Goal: Task Accomplishment & Management: Complete application form

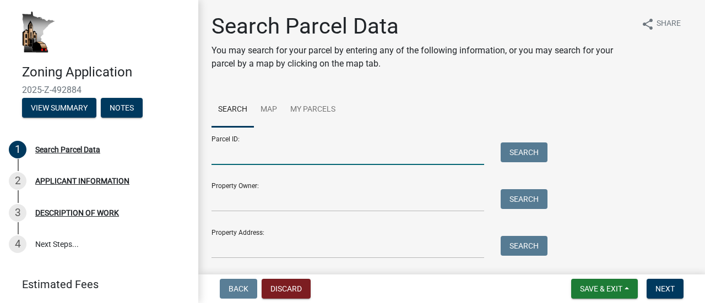
click at [221, 151] on input "Parcel ID:" at bounding box center [347, 154] width 272 height 23
click at [244, 152] on input "Parcel ID:" at bounding box center [347, 154] width 272 height 23
click at [262, 154] on input "090070000" at bounding box center [347, 154] width 272 height 23
type input "090070001"
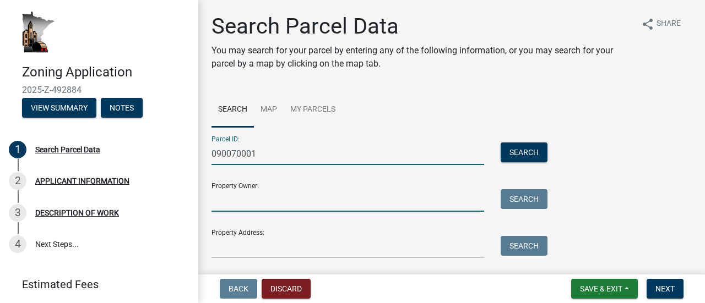
click at [269, 201] on input "Property Owner:" at bounding box center [347, 200] width 272 height 23
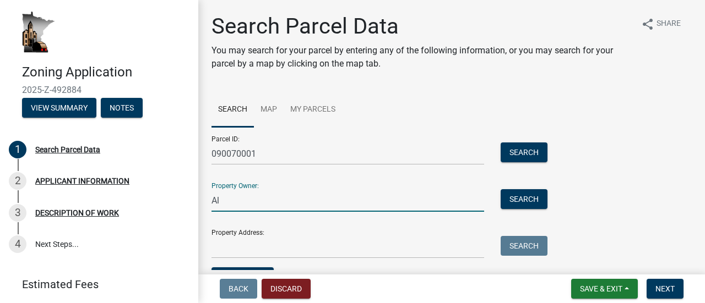
type input "A"
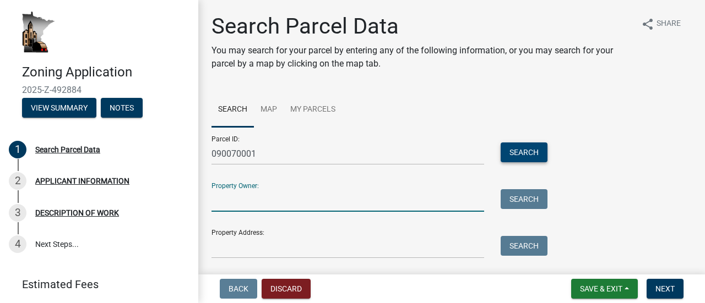
click at [514, 150] on button "Search" at bounding box center [523, 153] width 47 height 20
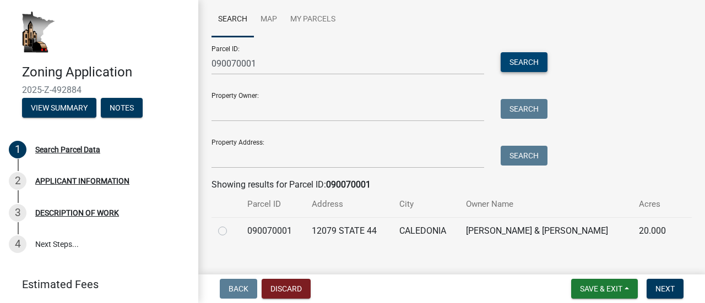
scroll to position [107, 0]
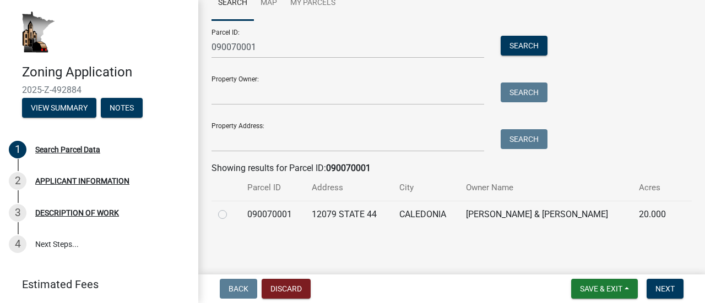
click at [231, 208] on label at bounding box center [231, 208] width 0 height 0
click at [231, 215] on input "radio" at bounding box center [234, 211] width 7 height 7
radio input "true"
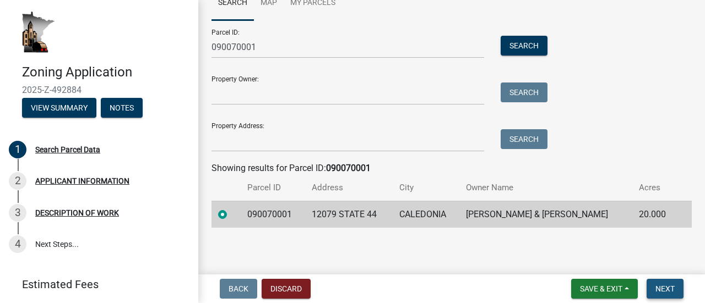
click at [658, 287] on span "Next" at bounding box center [664, 289] width 19 height 9
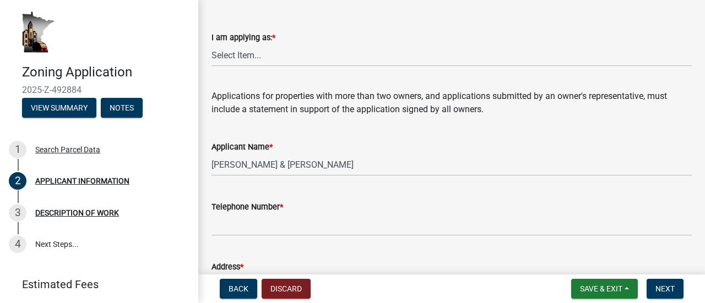
scroll to position [55, 0]
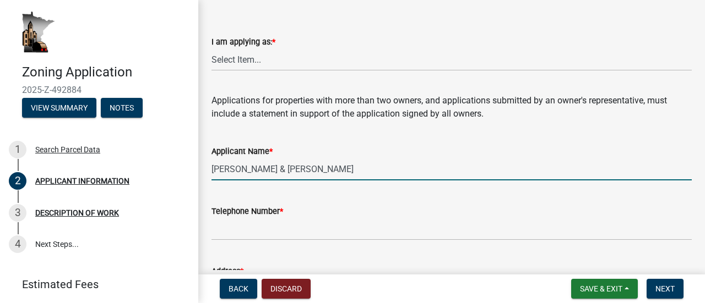
click at [342, 168] on input "[PERSON_NAME] & [PERSON_NAME]" at bounding box center [451, 169] width 480 height 23
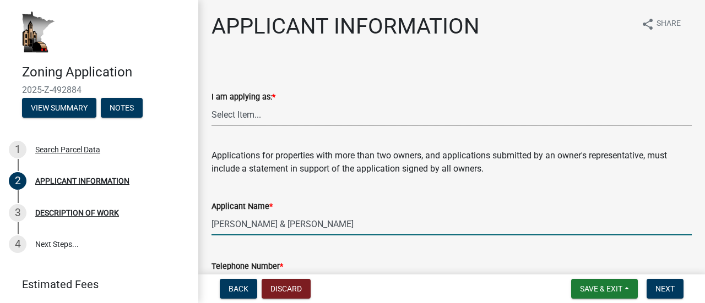
click at [270, 113] on select "Select Item... The sole owner of the property A co-owner of the property with o…" at bounding box center [451, 114] width 480 height 23
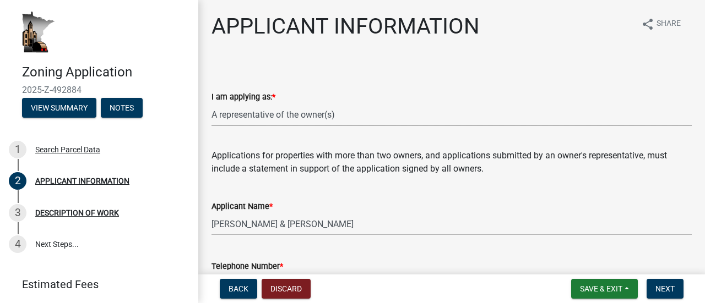
click at [211, 103] on select "Select Item... The sole owner of the property A co-owner of the property with o…" at bounding box center [451, 114] width 480 height 23
select select "f73bc555-2faa-4207-ba45-c8fa17744791"
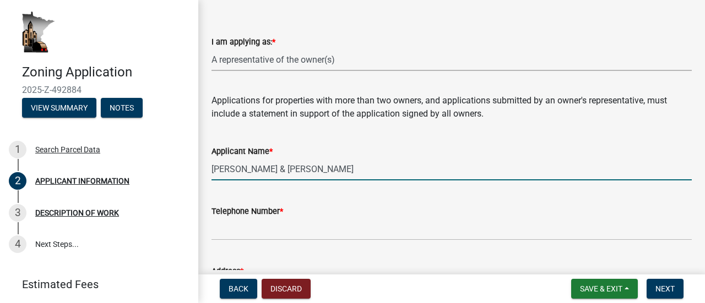
click at [385, 168] on input "[PERSON_NAME] & [PERSON_NAME]" at bounding box center [451, 169] width 480 height 23
type input "S"
type input "M"
click at [281, 172] on input "Cloud 1 Services (application by Mike Huizenga of GSS" at bounding box center [451, 169] width 480 height 23
click at [435, 170] on input "Cloud 1 Services - application by Mike Huizenga of GSS" at bounding box center [451, 169] width 480 height 23
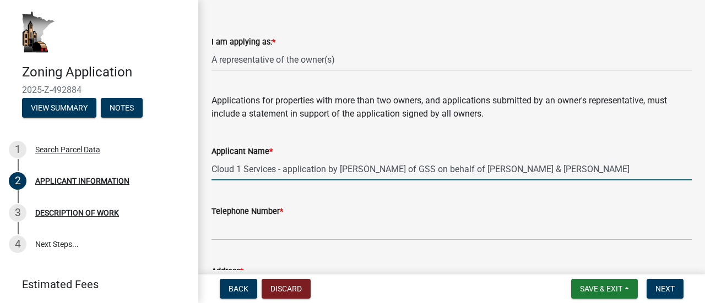
type input "Cloud 1 Services - application by [PERSON_NAME] of GSS on behalf of [PERSON_NAM…"
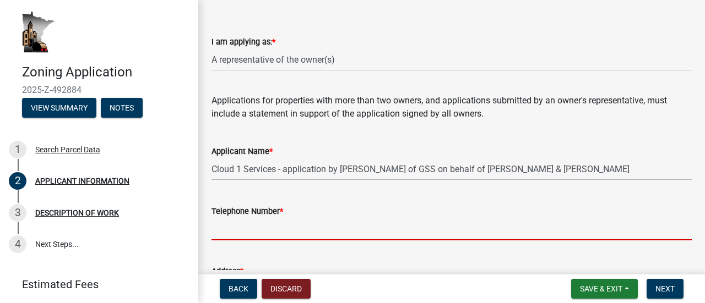
click at [293, 230] on input "Telephone Number *" at bounding box center [451, 229] width 480 height 23
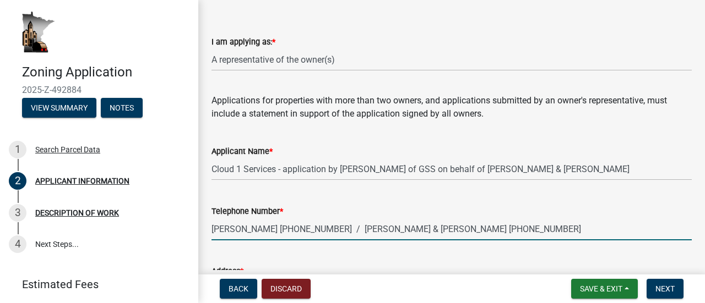
drag, startPoint x: 486, startPoint y: 228, endPoint x: 345, endPoint y: 231, distance: 140.9
click at [345, 231] on input "[PERSON_NAME] [PHONE_NUMBER] / [PERSON_NAME] & [PERSON_NAME] [PHONE_NUMBER]" at bounding box center [451, 229] width 480 height 23
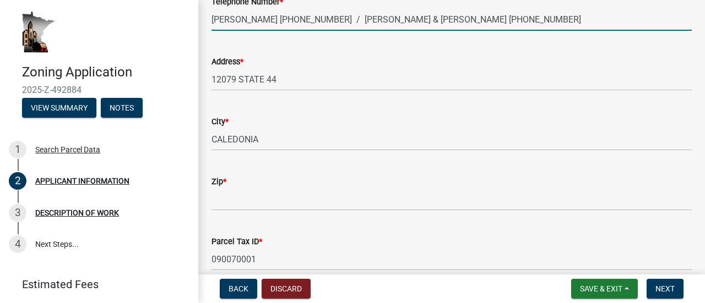
scroll to position [275, 0]
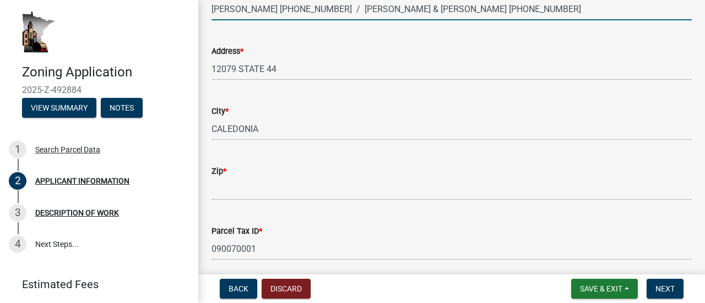
type input "Mike Huizenga (515) 238-6696 / Alan & Barbara Schmitz (507) 450-8119"
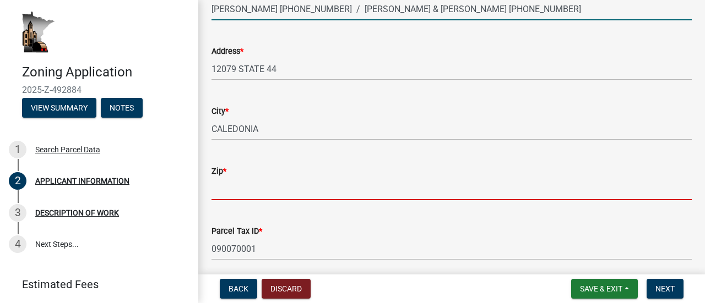
click at [238, 191] on input "Zip *" at bounding box center [451, 189] width 480 height 23
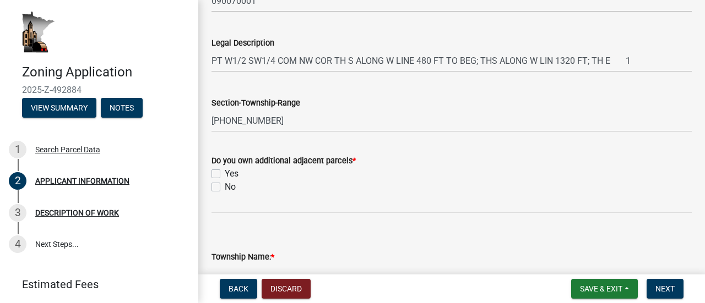
scroll to position [550, 0]
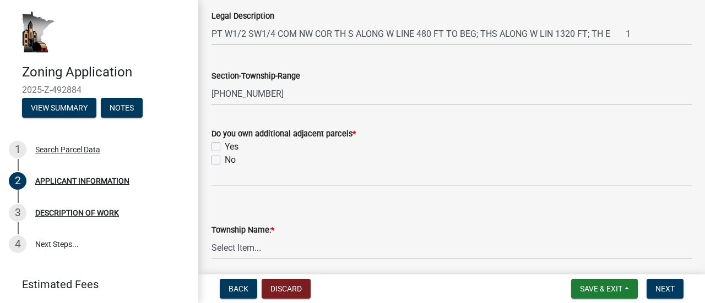
type input "55921"
click at [225, 148] on label "Yes" at bounding box center [232, 146] width 14 height 13
click at [225, 148] on input "Yes" at bounding box center [228, 143] width 7 height 7
checkbox input "true"
checkbox input "false"
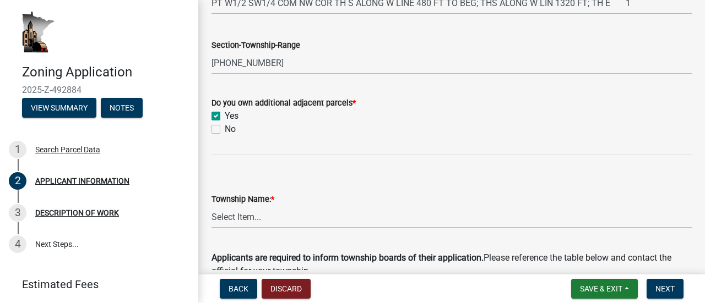
scroll to position [606, 0]
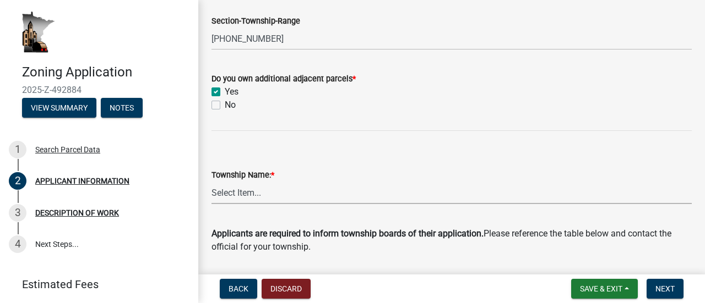
click at [276, 193] on select "Select Item... Black [GEOGRAPHIC_DATA] [GEOGRAPHIC_DATA] [GEOGRAPHIC_DATA] [GEO…" at bounding box center [451, 193] width 480 height 23
click at [211, 182] on select "Select Item... Black [GEOGRAPHIC_DATA] [GEOGRAPHIC_DATA] [GEOGRAPHIC_DATA] [GEO…" at bounding box center [451, 193] width 480 height 23
select select "59a0cc9a-a966-4d30-a787-cdc31e3e4e25"
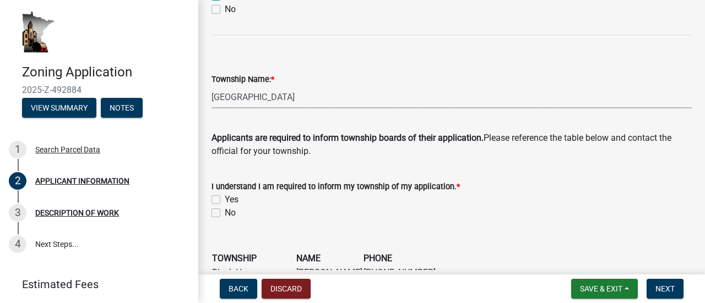
scroll to position [716, 0]
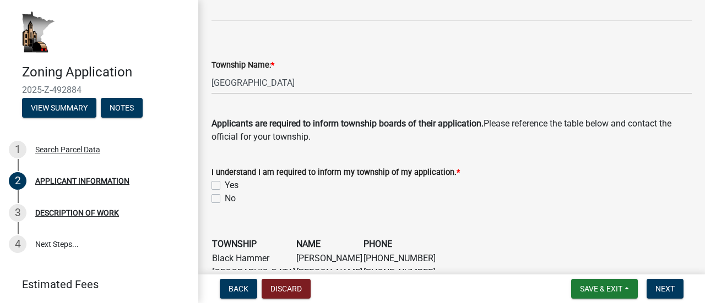
click at [225, 184] on label "Yes" at bounding box center [232, 185] width 14 height 13
click at [225, 184] on input "Yes" at bounding box center [228, 182] width 7 height 7
checkbox input "true"
checkbox input "false"
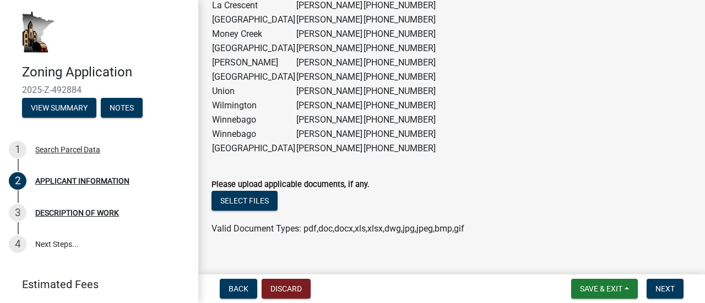
scroll to position [1087, 0]
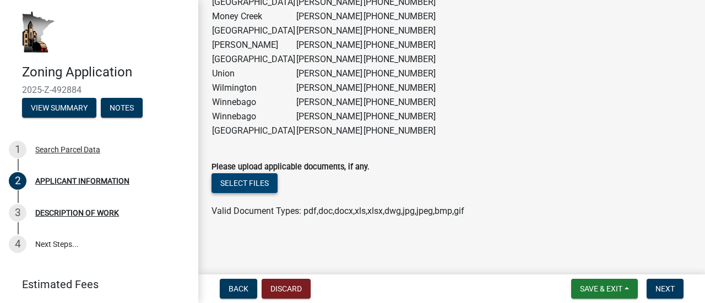
click at [237, 187] on button "Select files" at bounding box center [244, 183] width 66 height 20
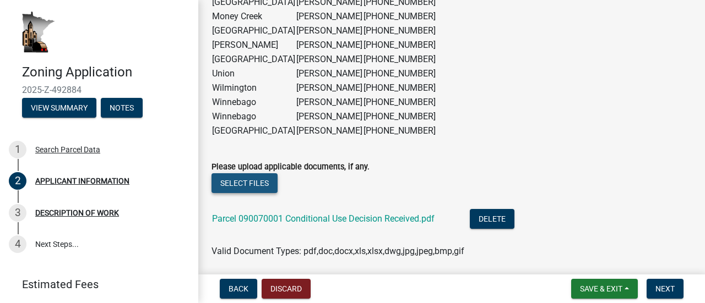
click at [229, 182] on button "Select files" at bounding box center [244, 183] width 66 height 20
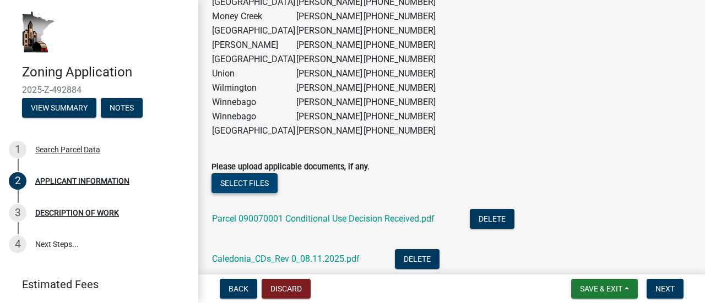
click at [249, 188] on button "Select files" at bounding box center [244, 183] width 66 height 20
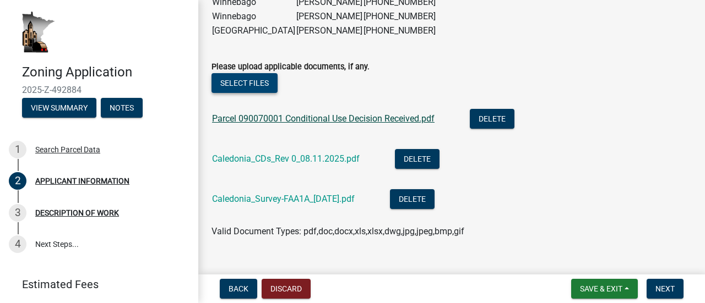
scroll to position [1197, 0]
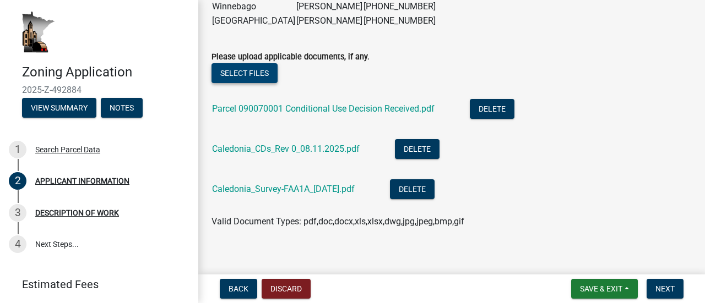
click at [250, 75] on button "Select files" at bounding box center [244, 73] width 66 height 20
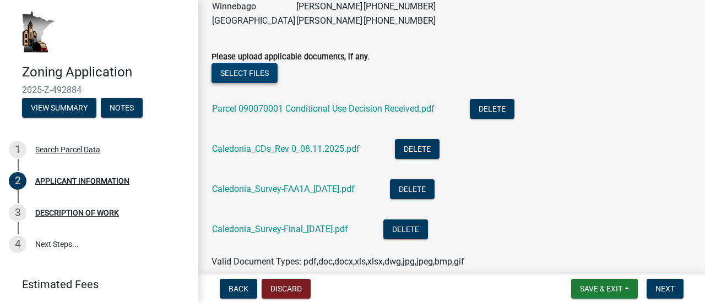
click at [253, 77] on button "Select files" at bounding box center [244, 73] width 66 height 20
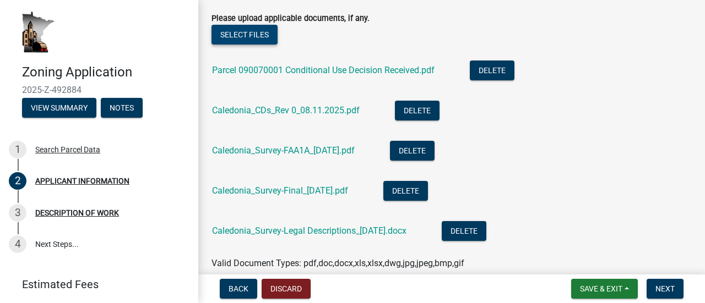
scroll to position [1252, 0]
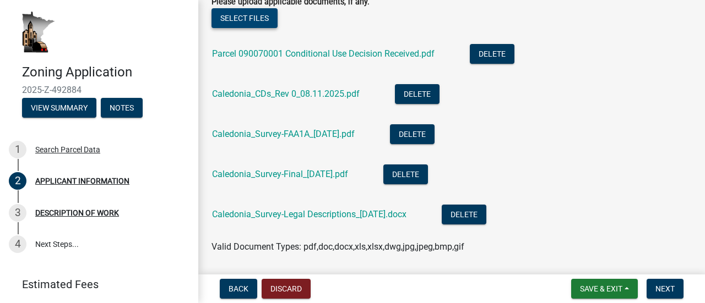
click at [248, 17] on button "Select files" at bounding box center [244, 18] width 66 height 20
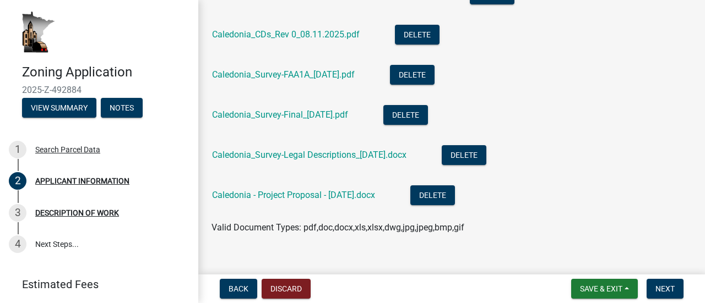
scroll to position [1328, 0]
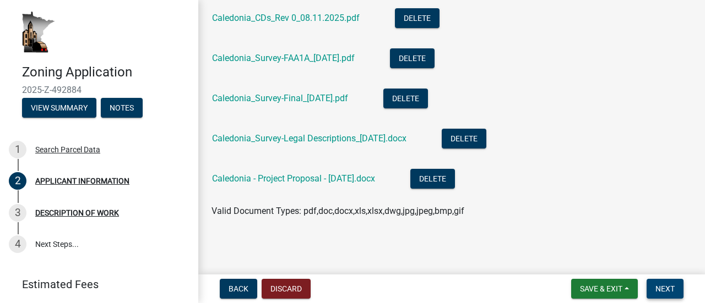
click at [661, 290] on span "Next" at bounding box center [664, 289] width 19 height 9
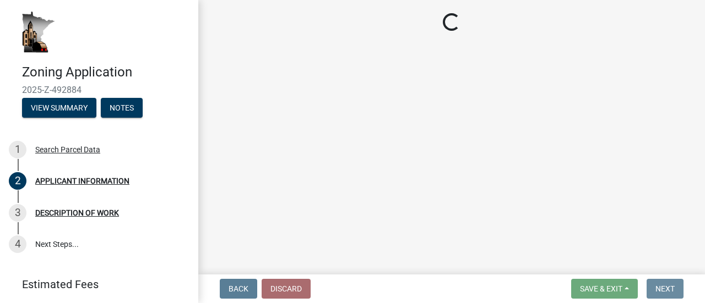
scroll to position [0, 0]
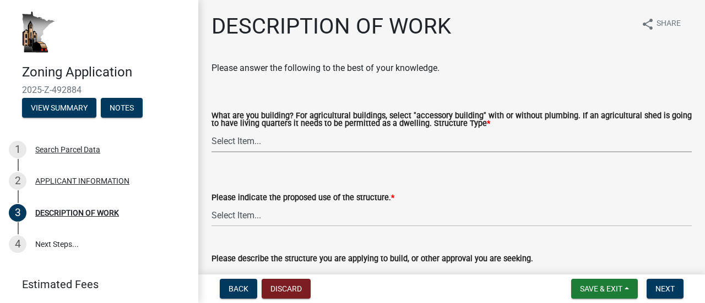
click at [282, 140] on select "Select Item... Single Family Dwelling or "[PERSON_NAME]" Bedroom addition Non-b…" at bounding box center [451, 141] width 480 height 23
click at [211, 130] on select "Select Item... Single Family Dwelling or "[PERSON_NAME]" Bedroom addition Non-b…" at bounding box center [451, 141] width 480 height 23
select select "b3a6beee-04a6-4ced-bc5d-3a63bafb7701"
click at [346, 139] on select "Select Item... Single Family Dwelling or "[PERSON_NAME]" Bedroom addition Non-b…" at bounding box center [451, 141] width 480 height 23
click at [211, 130] on select "Select Item... Single Family Dwelling or "[PERSON_NAME]" Bedroom addition Non-b…" at bounding box center [451, 141] width 480 height 23
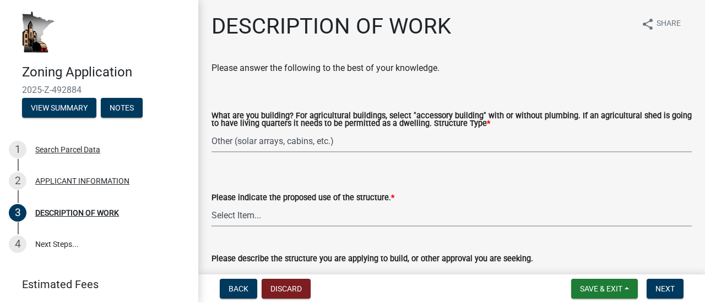
click at [292, 220] on select "Select Item... Year-Round Residential Seasonal Residential Agricultural Recreat…" at bounding box center [451, 215] width 480 height 23
click at [211, 205] on select "Select Item... Year-Round Residential Seasonal Residential Agricultural Recreat…" at bounding box center [451, 215] width 480 height 23
select select "7ca7611f-bb22-4a3d-a5f1-f2c7569c6a0f"
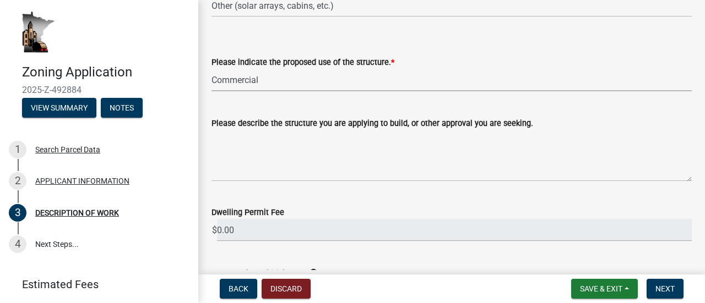
scroll to position [165, 0]
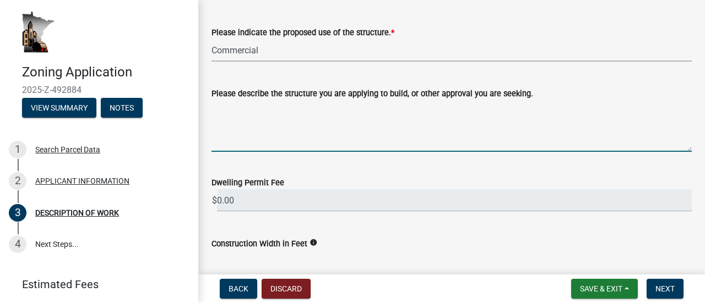
click at [320, 140] on textarea "Please describe the structure you are applying to build, or other approval you …" at bounding box center [451, 126] width 480 height 52
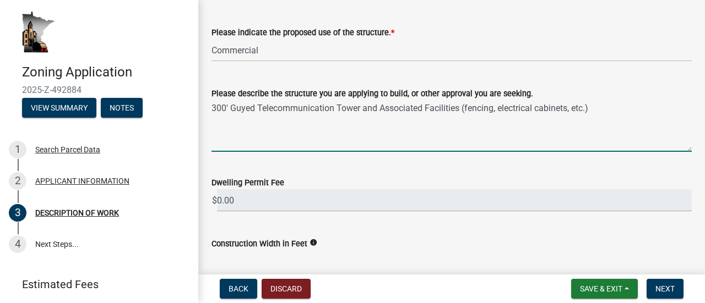
type textarea "300' Guyed Telecommunication Tower and Associated Facilities (fencing, electric…"
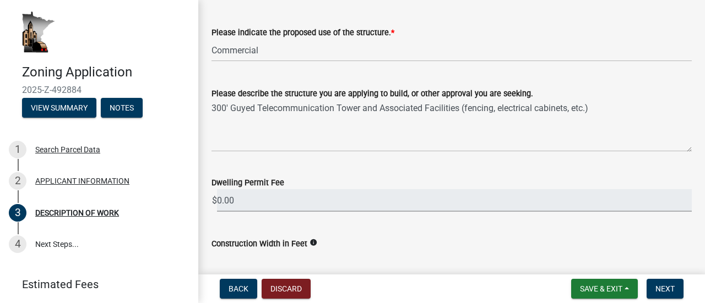
click at [270, 197] on input "0.00" at bounding box center [454, 200] width 475 height 23
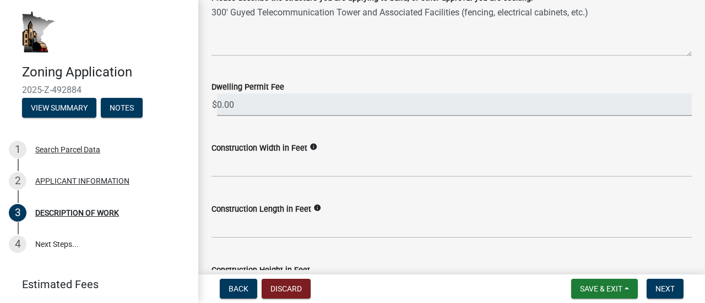
scroll to position [275, 0]
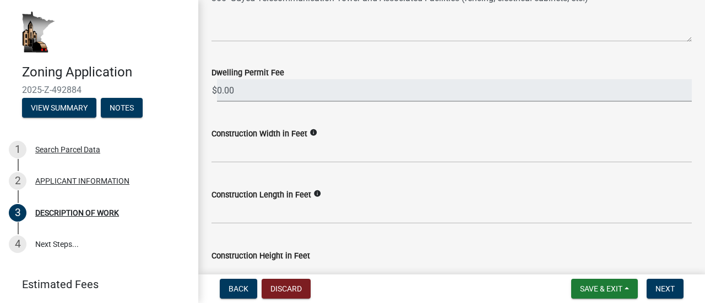
click at [241, 97] on input "0.00" at bounding box center [454, 90] width 475 height 23
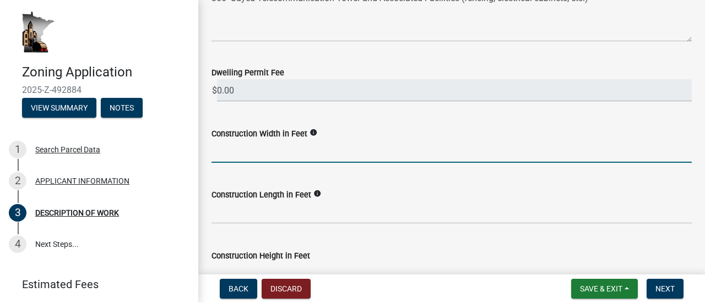
click at [260, 150] on input "text" at bounding box center [451, 151] width 480 height 23
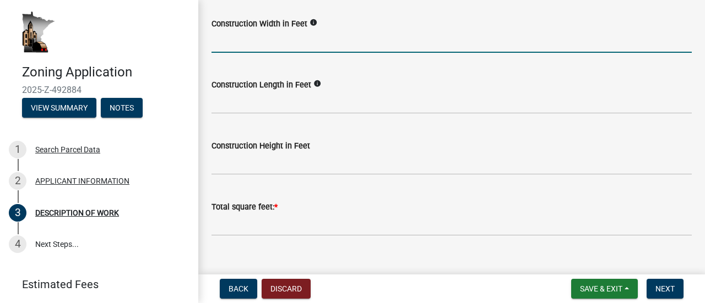
scroll to position [440, 0]
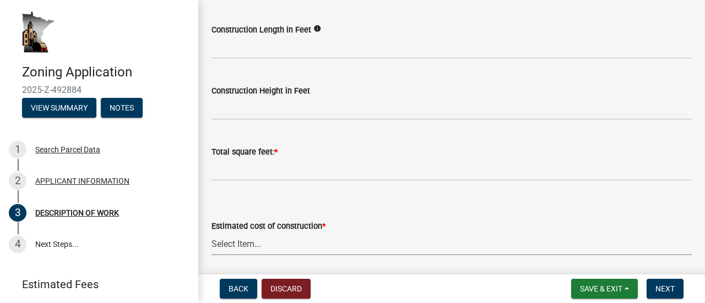
click at [255, 242] on select "Select Item... $0 - $50,000 $50,001 - $100,000 $101,000 - $150,000 $150,001 or …" at bounding box center [451, 244] width 480 height 23
click at [211, 233] on select "Select Item... $0 - $50,000 $50,001 - $100,000 $101,000 - $150,000 $150,001 or …" at bounding box center [451, 244] width 480 height 23
select select "e929572a-d3c1-4656-a5cb-745867c8f3e2"
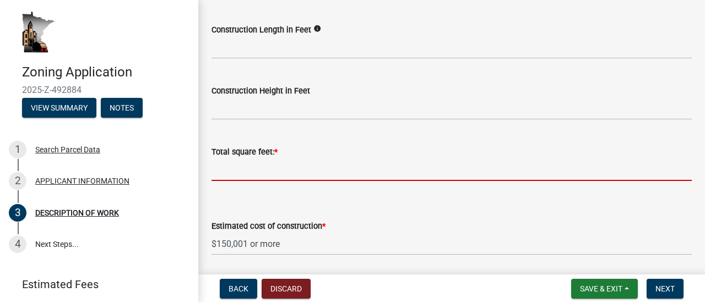
click at [250, 168] on input "text" at bounding box center [451, 170] width 480 height 23
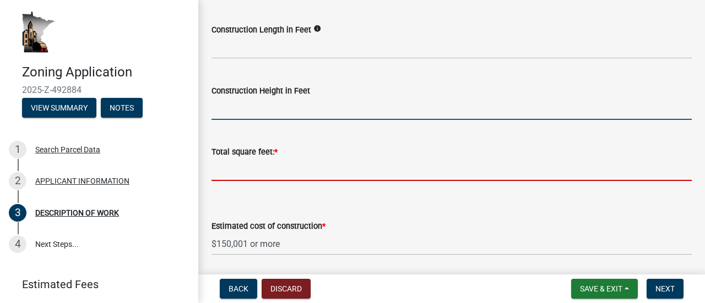
click at [255, 110] on input "text" at bounding box center [451, 108] width 480 height 23
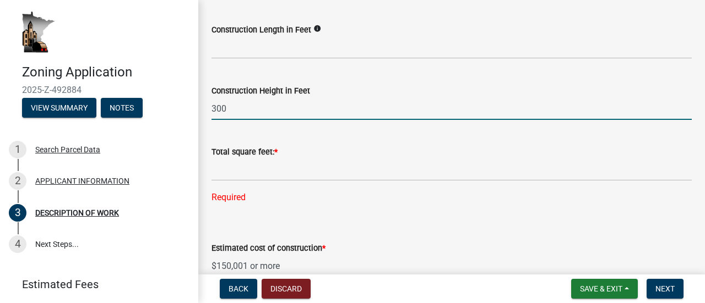
type input "300"
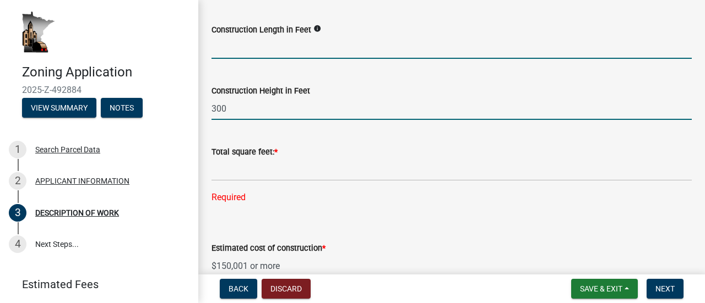
click at [239, 48] on input "text" at bounding box center [451, 47] width 480 height 23
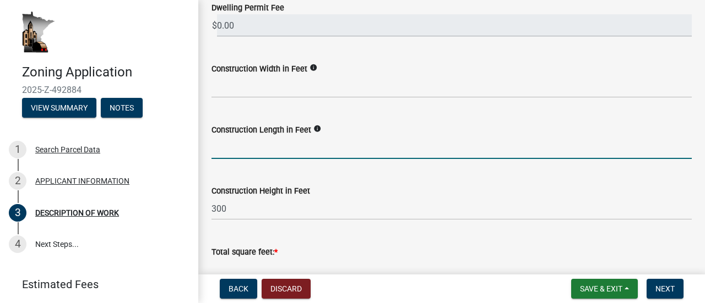
scroll to position [330, 0]
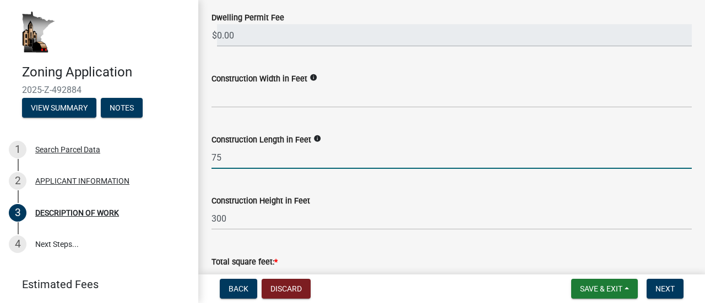
type input "75"
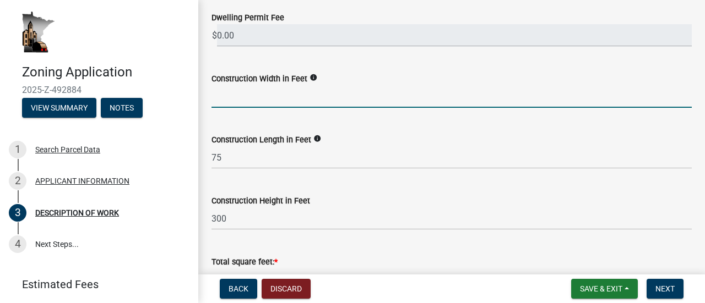
click at [222, 97] on input "text" at bounding box center [451, 96] width 480 height 23
type input "75"
click at [263, 35] on input "0.00" at bounding box center [454, 35] width 475 height 23
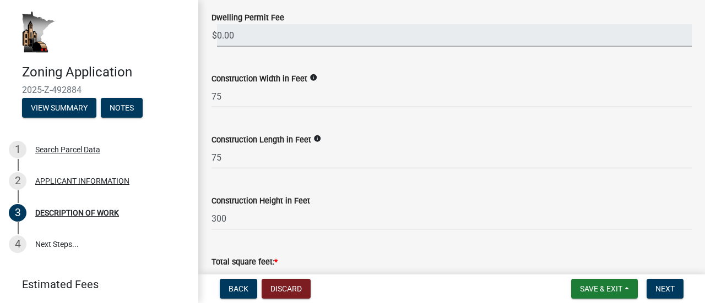
click at [263, 35] on input "0.00" at bounding box center [454, 35] width 475 height 23
click at [310, 78] on icon "info" at bounding box center [313, 78] width 8 height 8
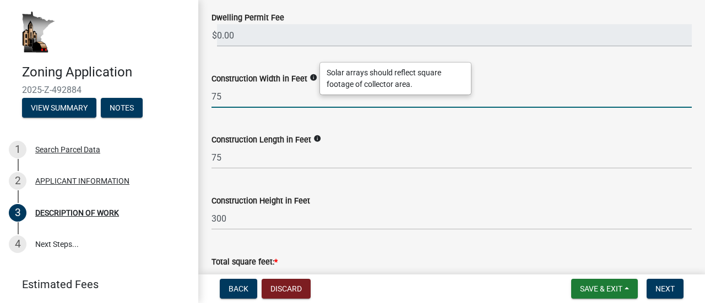
click at [254, 100] on input "75" at bounding box center [451, 96] width 480 height 23
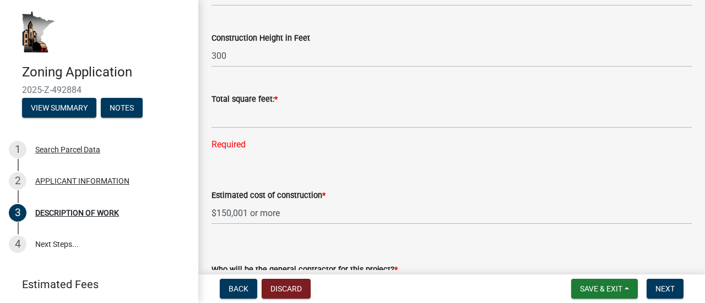
scroll to position [495, 0]
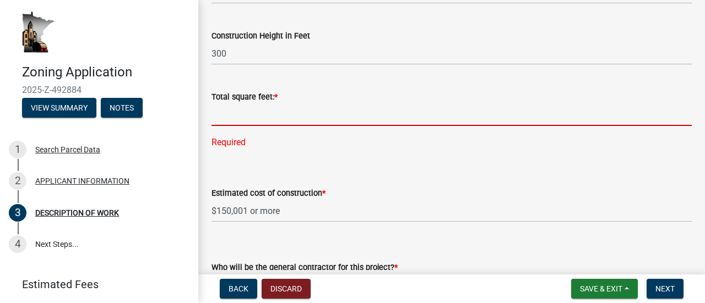
click at [252, 117] on input "text" at bounding box center [451, 114] width 480 height 23
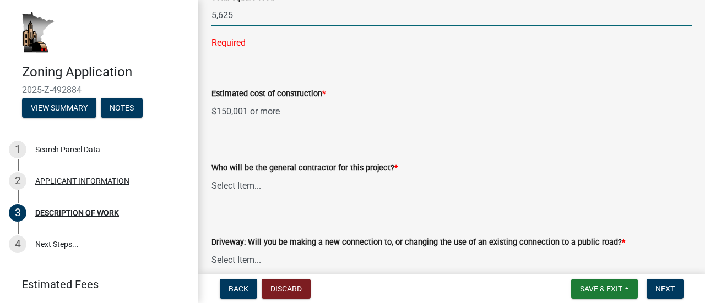
scroll to position [661, 0]
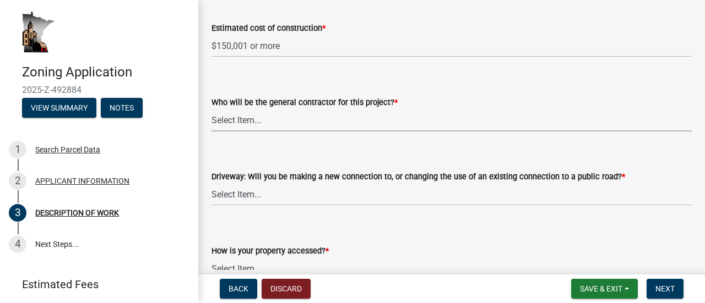
type input "5625"
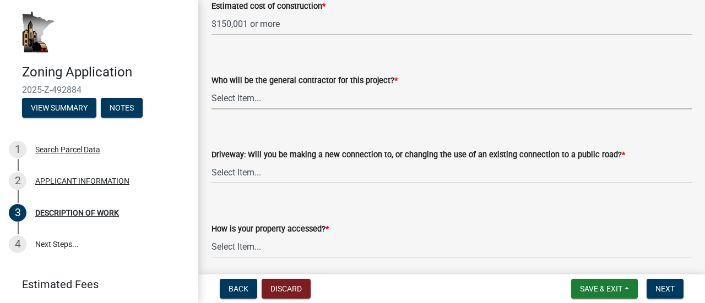
click at [274, 110] on select "Select Item... Myself Other" at bounding box center [451, 98] width 480 height 23
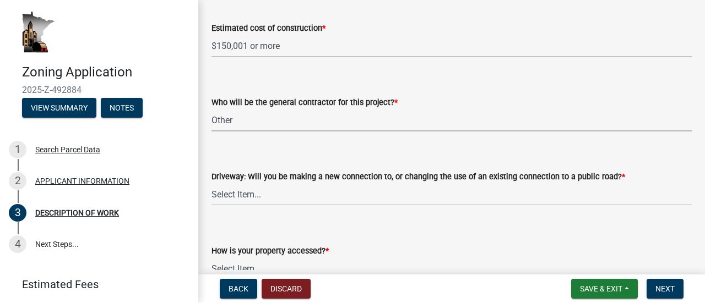
click at [211, 110] on select "Select Item... Myself Other" at bounding box center [451, 120] width 480 height 23
select select "4bd12ca6-4a20-42a0-933f-fd6ef7b65674"
click at [300, 201] on select "Select Item... I am installing a new driveway access to a public road I am chan…" at bounding box center [451, 194] width 480 height 23
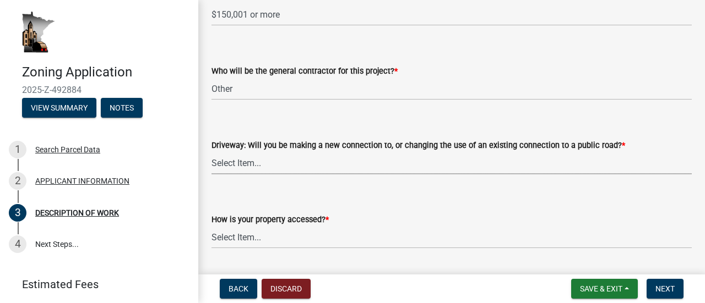
scroll to position [694, 0]
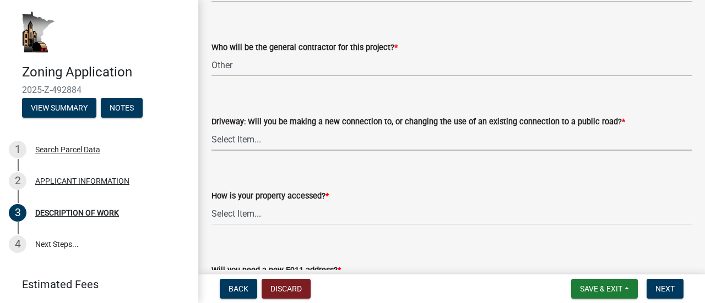
click at [274, 140] on select "Select Item... I am installing a new driveway access to a public road I am chan…" at bounding box center [451, 139] width 480 height 23
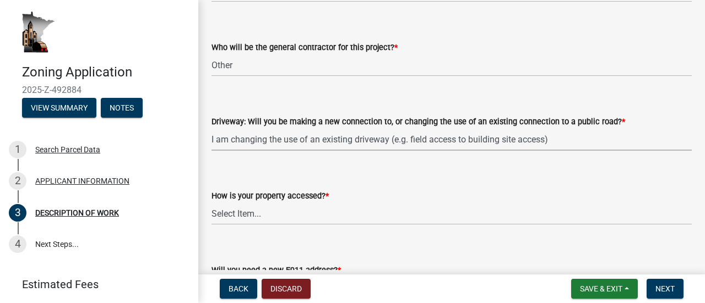
click at [211, 129] on select "Select Item... I am installing a new driveway access to a public road I am chan…" at bounding box center [451, 139] width 480 height 23
select select "64518658-e4c7-4c4c-83c2-6b721db56189"
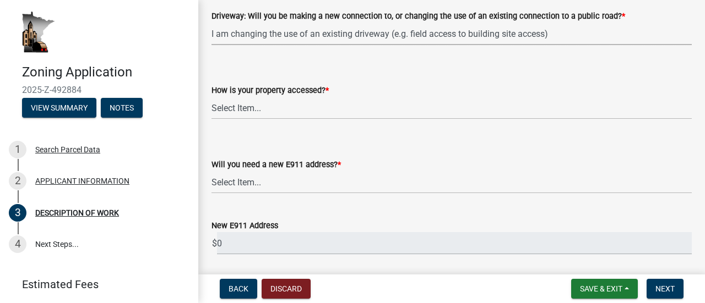
scroll to position [804, 0]
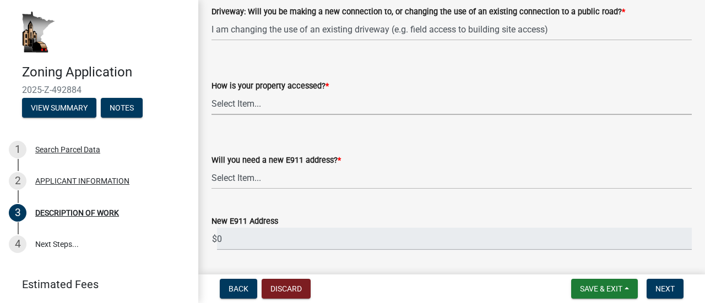
click at [260, 106] on select "Select Item... Access is off a state highway Access is off a county road Access…" at bounding box center [451, 103] width 480 height 23
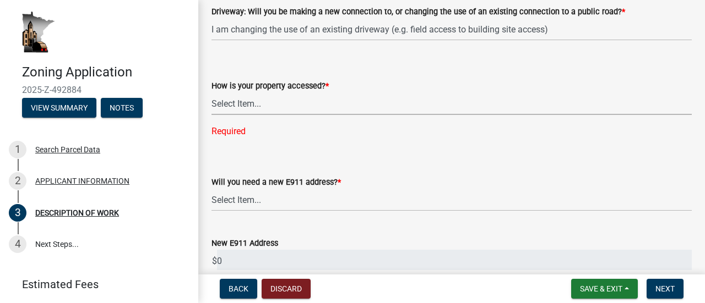
click at [250, 108] on select "Select Item... Access is off a state highway Access is off a county road Access…" at bounding box center [451, 103] width 480 height 23
click at [211, 93] on select "Select Item... Access is off a state highway Access is off a county road Access…" at bounding box center [451, 103] width 480 height 23
select select "0dec1fd1-03e9-4c86-ad7b-032e115a50e9"
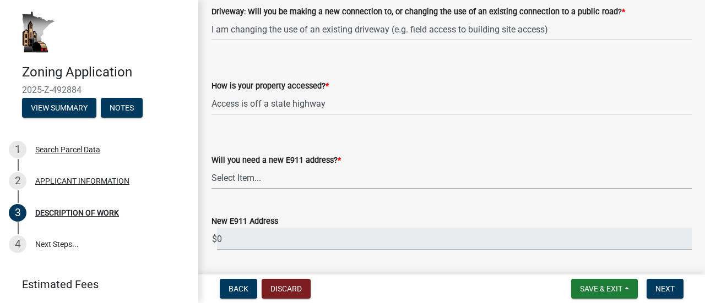
click at [251, 180] on select "Select Item... Yes No" at bounding box center [451, 178] width 480 height 23
click at [211, 167] on select "Select Item... Yes No" at bounding box center [451, 178] width 480 height 23
select select "9be9e7d3-9e70-4da3-86bf-a1318ba5310f"
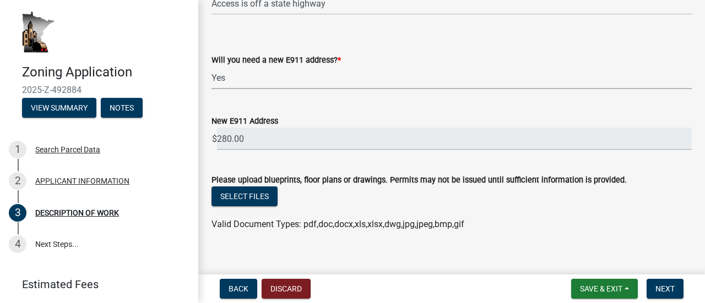
scroll to position [914, 0]
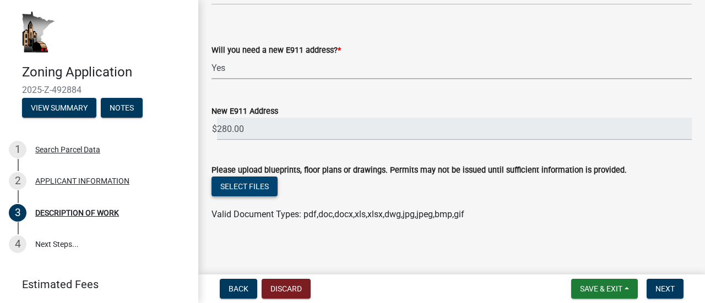
click at [239, 192] on button "Select files" at bounding box center [244, 187] width 66 height 20
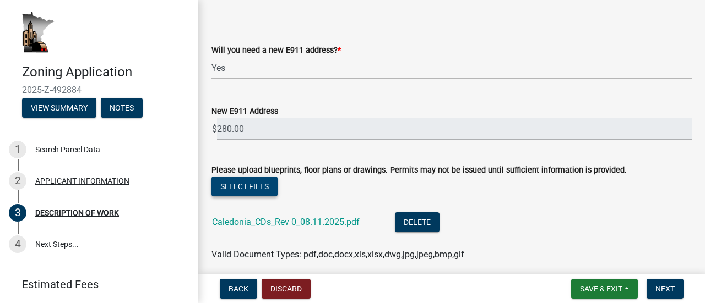
scroll to position [958, 0]
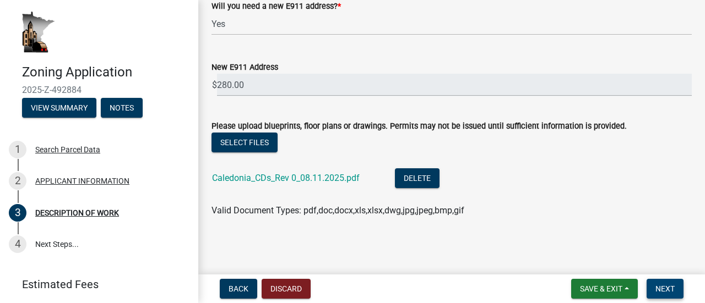
click at [656, 287] on span "Next" at bounding box center [664, 289] width 19 height 9
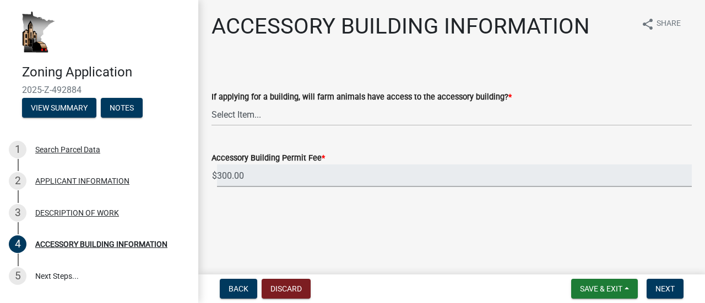
click at [254, 182] on input "300.00" at bounding box center [454, 176] width 475 height 23
click at [265, 118] on select "Select Item... Yes No" at bounding box center [451, 114] width 480 height 23
click at [211, 103] on select "Select Item... Yes No" at bounding box center [451, 114] width 480 height 23
select select "88703b1b-78c7-4d2b-862c-09a913535c10"
click at [665, 291] on span "Next" at bounding box center [664, 289] width 19 height 9
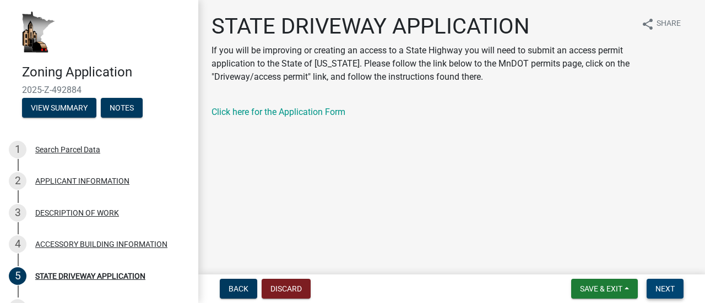
click at [656, 292] on span "Next" at bounding box center [664, 289] width 19 height 9
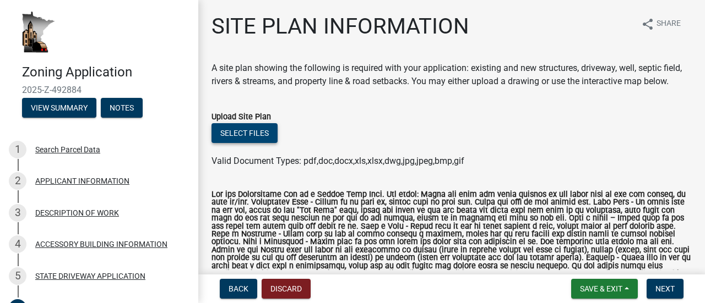
click at [233, 143] on button "Select files" at bounding box center [244, 133] width 66 height 20
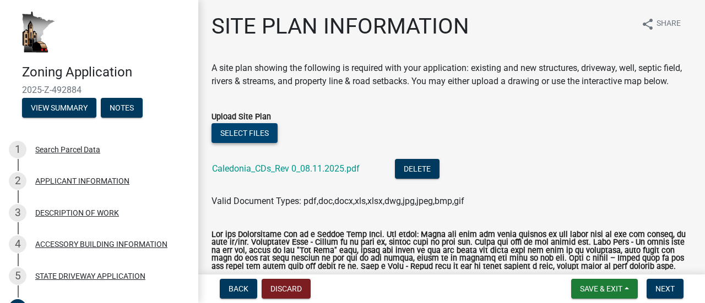
click at [252, 143] on button "Select files" at bounding box center [244, 133] width 66 height 20
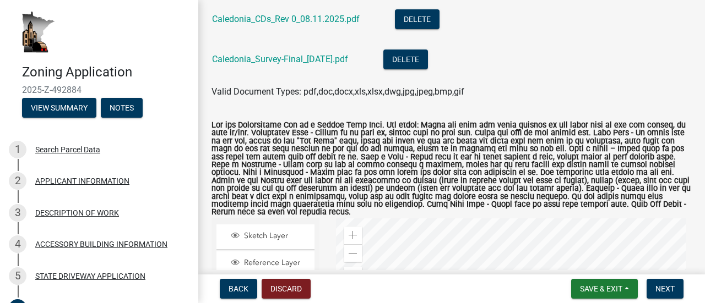
scroll to position [165, 0]
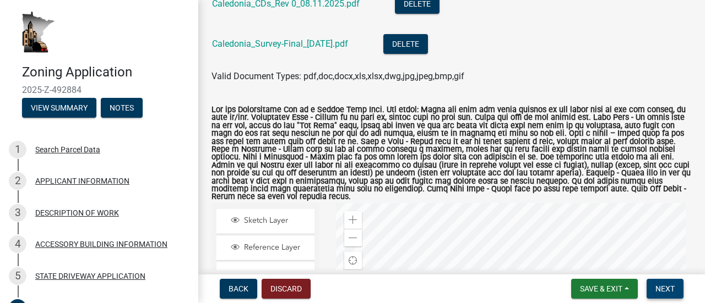
click at [673, 295] on button "Next" at bounding box center [664, 289] width 37 height 20
click at [656, 289] on span "Next" at bounding box center [664, 289] width 19 height 9
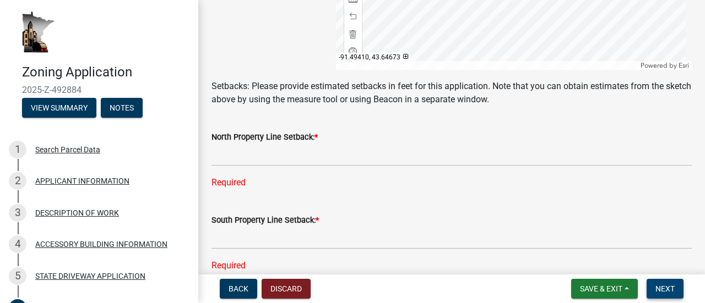
scroll to position [550, 0]
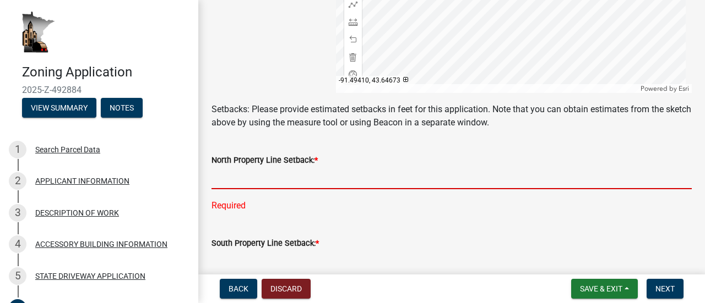
click at [231, 186] on input "text" at bounding box center [451, 178] width 480 height 23
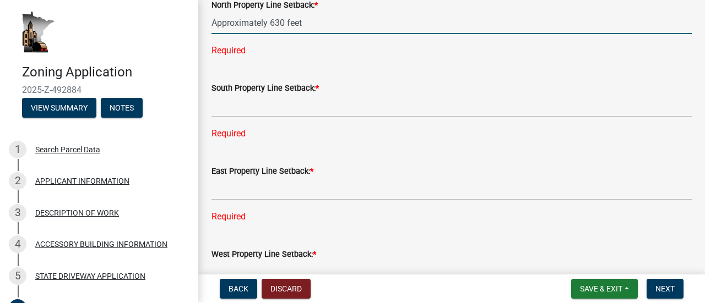
scroll to position [716, 0]
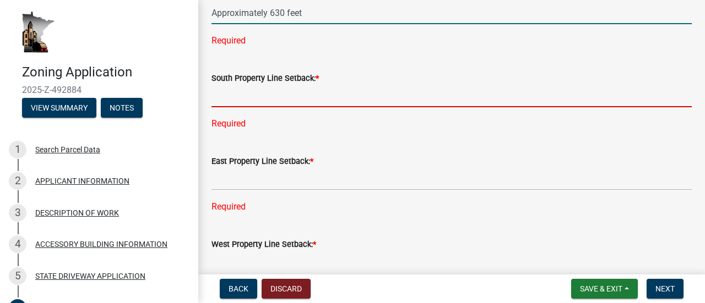
type input "630"
click at [242, 106] on div "South Property Line Setback: * Required" at bounding box center [451, 93] width 480 height 74
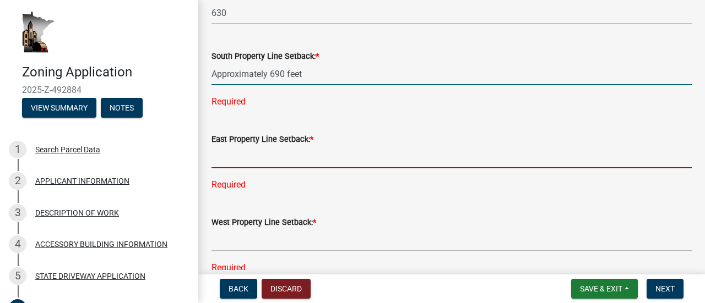
type input "690"
click at [225, 167] on div "East Property Line Setback: * Required" at bounding box center [451, 154] width 480 height 74
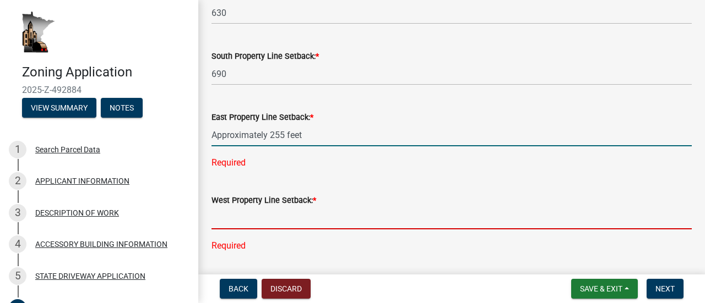
type input "255"
click at [255, 232] on div "West Property Line Setback: * Required" at bounding box center [451, 215] width 480 height 74
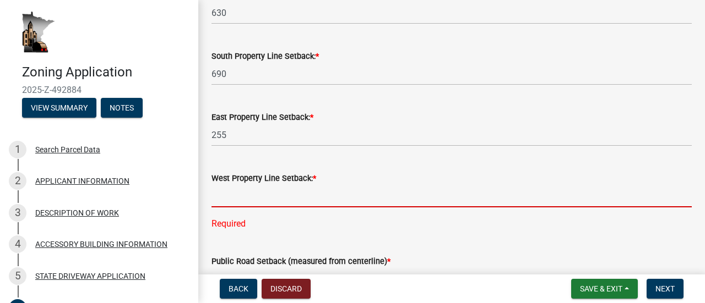
click at [229, 204] on input "text" at bounding box center [451, 196] width 480 height 23
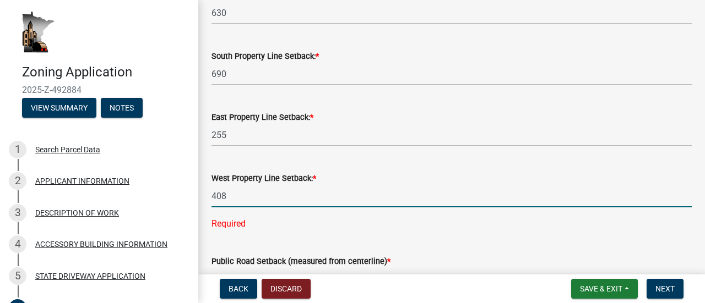
type input "408"
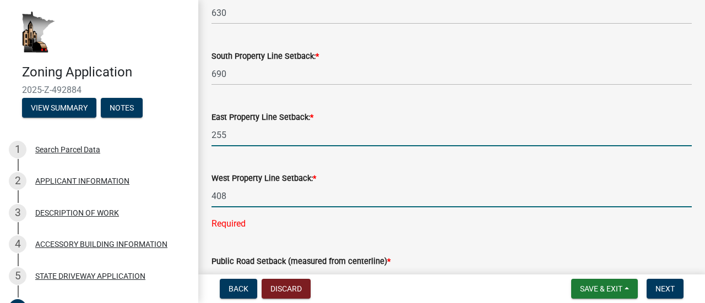
click at [230, 143] on input "255" at bounding box center [451, 135] width 480 height 23
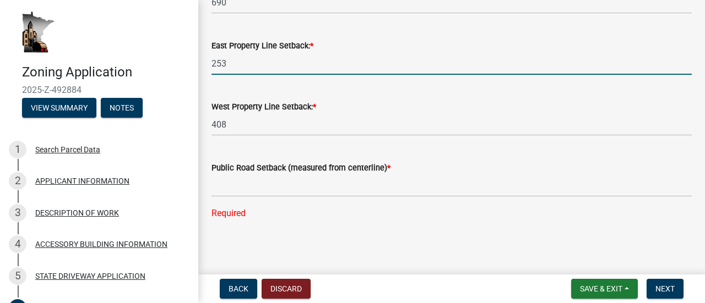
scroll to position [794, 0]
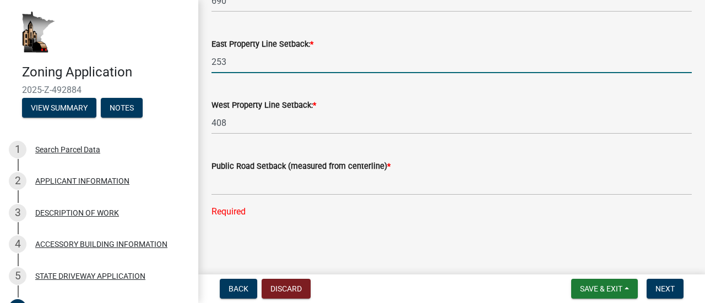
type input "253"
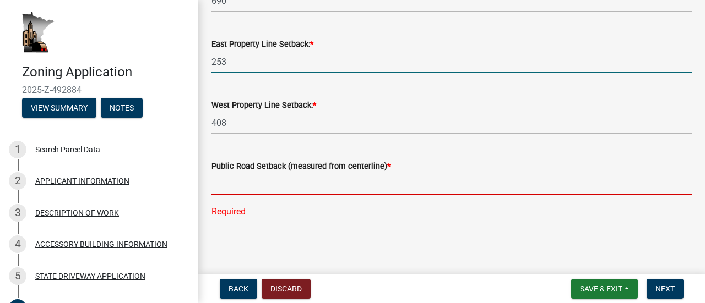
click at [247, 192] on input "text" at bounding box center [451, 184] width 480 height 23
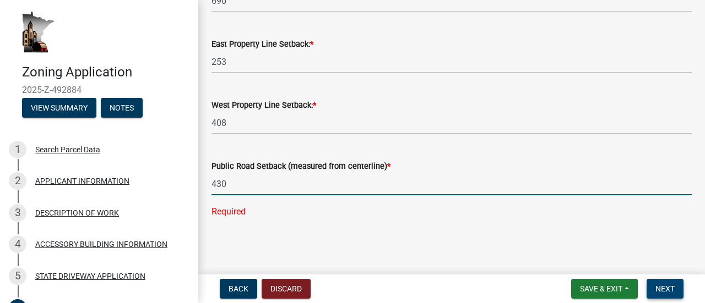
type input "430"
click at [664, 285] on span "Next" at bounding box center [664, 289] width 19 height 9
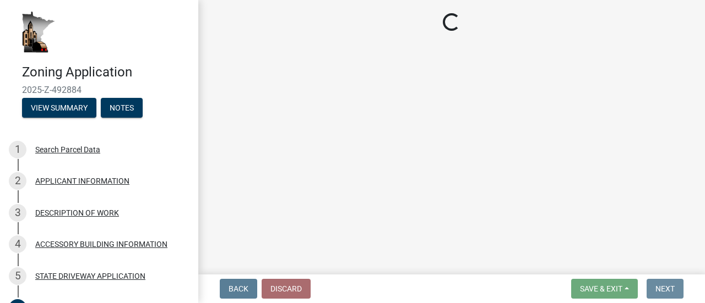
scroll to position [0, 0]
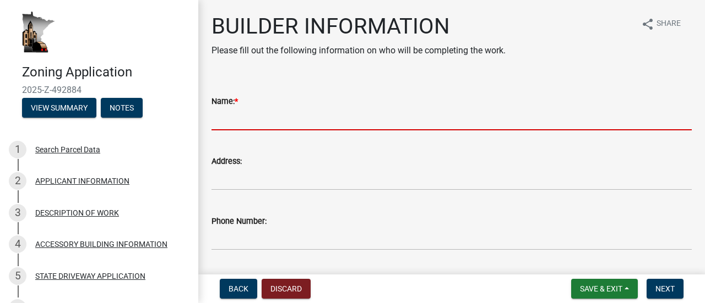
click at [263, 124] on input "Name: *" at bounding box center [451, 119] width 480 height 23
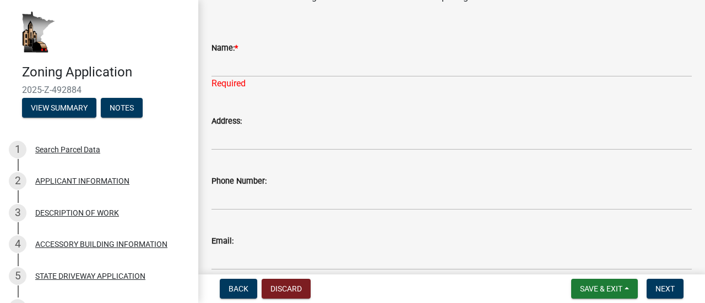
scroll to position [36, 0]
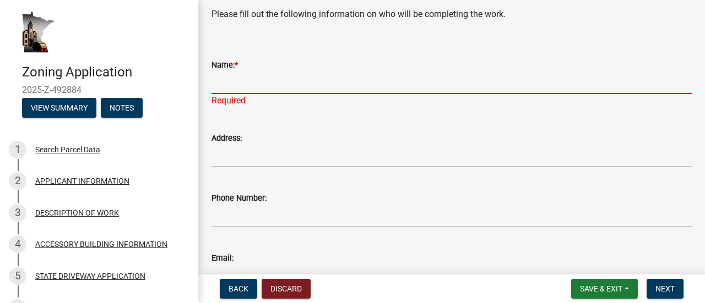
click at [236, 81] on input "Name: *" at bounding box center [451, 83] width 480 height 23
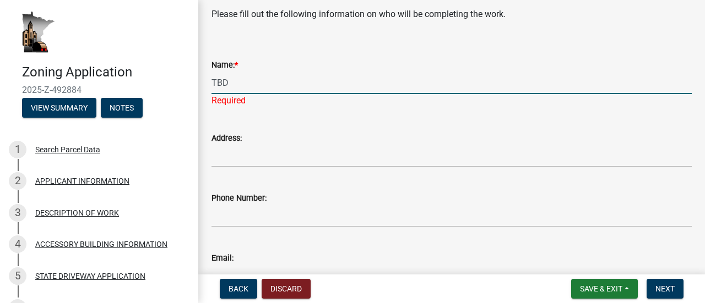
type input "TBD"
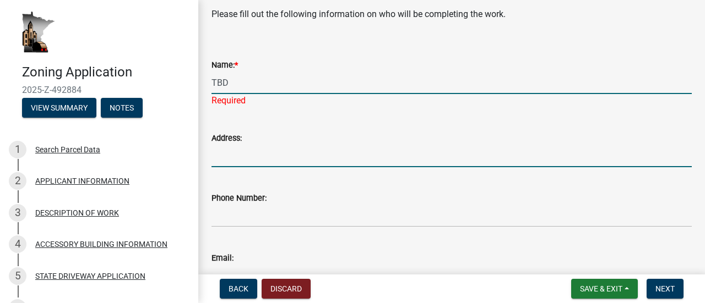
click at [282, 159] on wm-data-entity-input "Address:" at bounding box center [451, 146] width 480 height 60
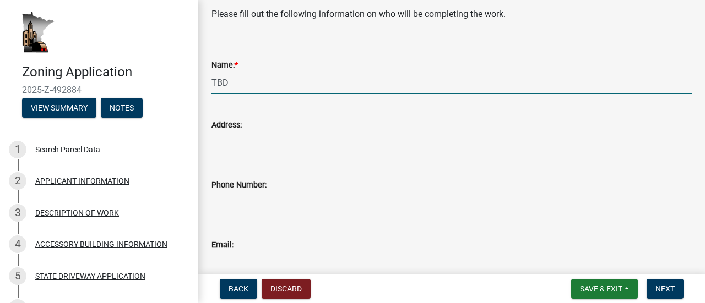
click at [270, 85] on input "TBD" at bounding box center [451, 83] width 480 height 23
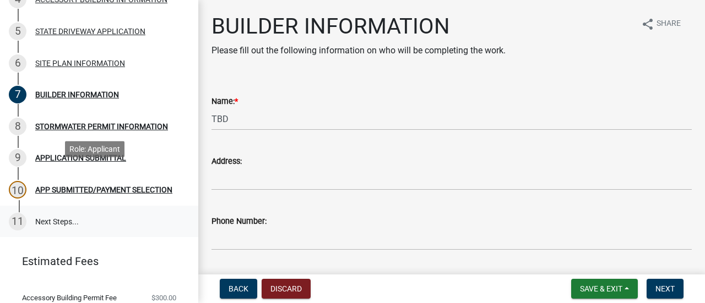
scroll to position [306, 0]
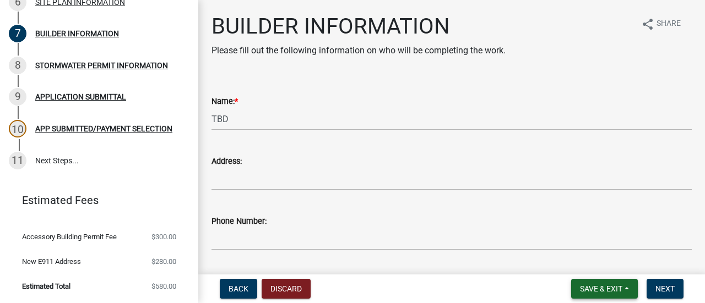
click at [592, 288] on span "Save & Exit" at bounding box center [601, 289] width 42 height 9
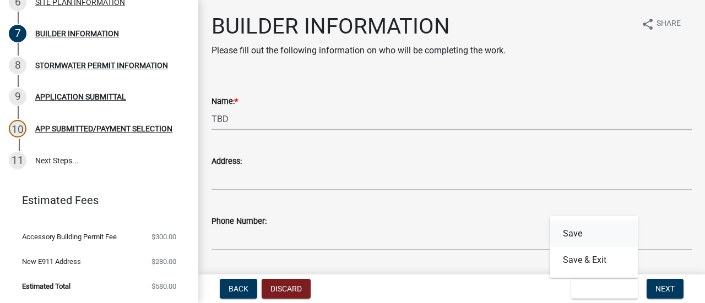
click at [566, 228] on button "Save" at bounding box center [593, 234] width 88 height 26
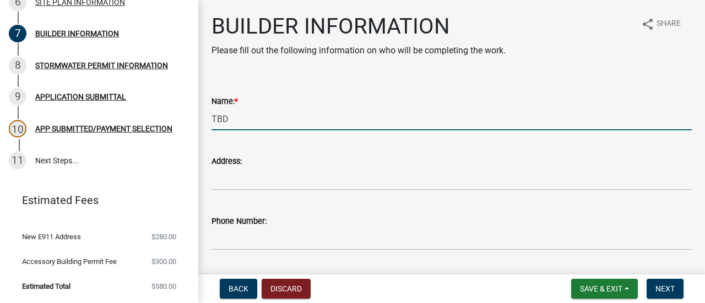
click at [260, 118] on input "TBD" at bounding box center [451, 119] width 480 height 23
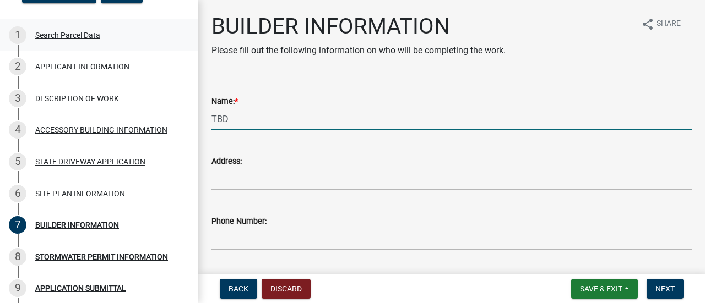
scroll to position [0, 0]
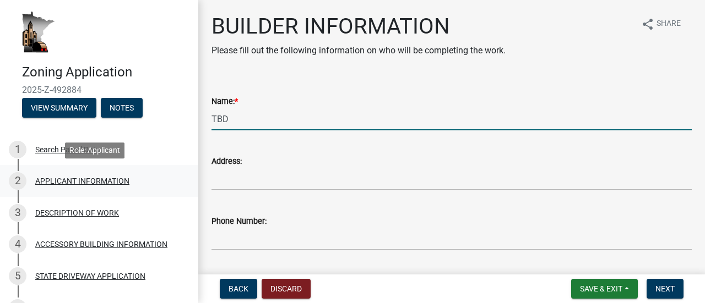
click at [81, 177] on div "APPLICANT INFORMATION" at bounding box center [82, 181] width 94 height 8
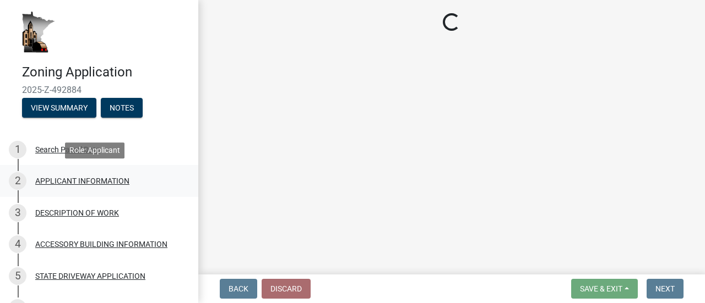
select select "f73bc555-2faa-4207-ba45-c8fa17744791"
select select "59a0cc9a-a966-4d30-a787-cdc31e3e4e25"
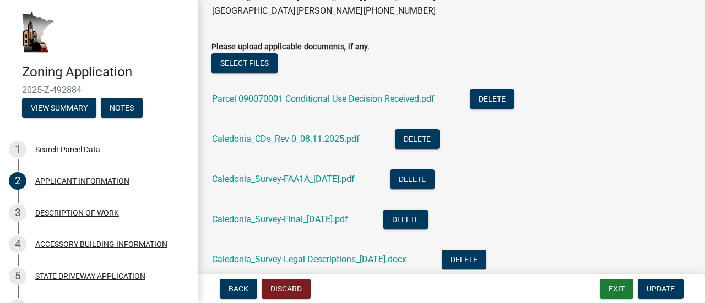
scroll to position [1211, 0]
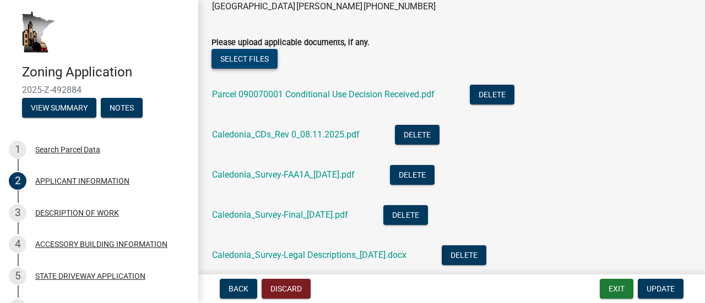
click at [238, 60] on button "Select files" at bounding box center [244, 59] width 66 height 20
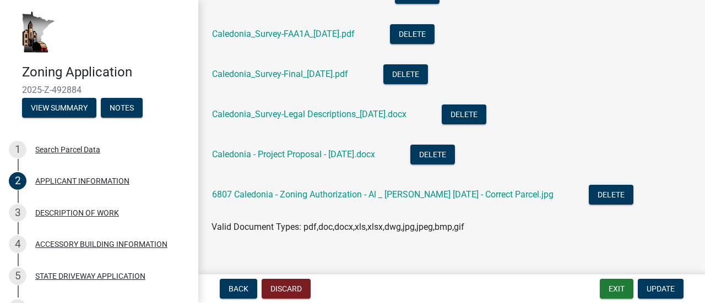
scroll to position [1368, 0]
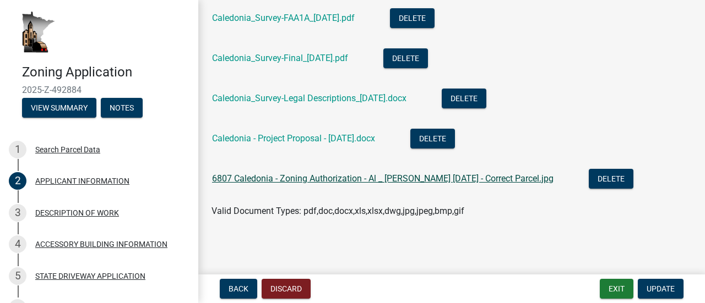
click at [416, 177] on link "6807 Caledonia - Zoning Authorization - Al _ Barb Schmitz 07.07.25 - Correct Pa…" at bounding box center [382, 178] width 341 height 10
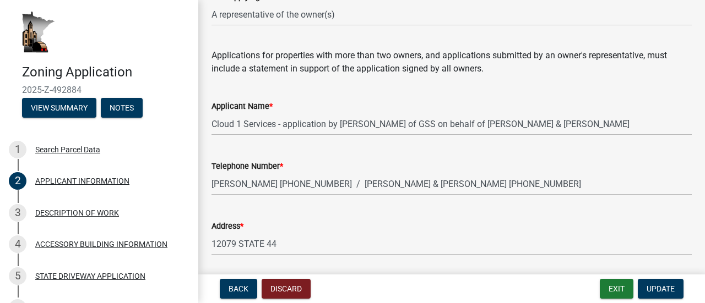
scroll to position [110, 0]
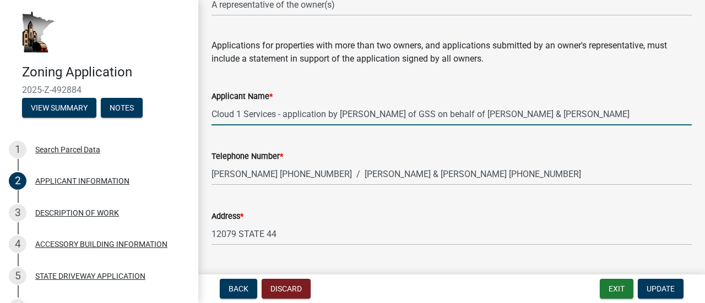
drag, startPoint x: 578, startPoint y: 118, endPoint x: 212, endPoint y: 116, distance: 365.5
click at [212, 116] on input "Cloud 1 Services - application by [PERSON_NAME] of GSS on behalf of [PERSON_NAM…" at bounding box center [451, 114] width 480 height 23
click at [574, 114] on input "Cloud 1 Services - application by [PERSON_NAME] of GSS on behalf of [PERSON_NAM…" at bounding box center [451, 114] width 480 height 23
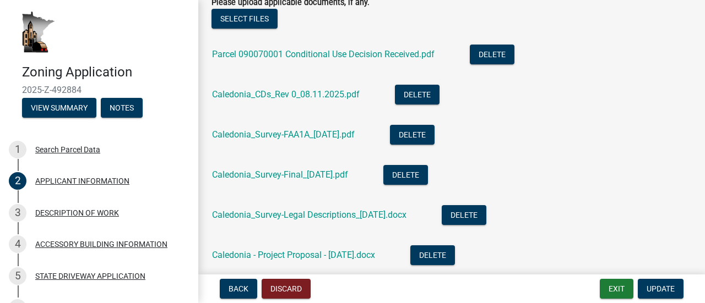
scroll to position [1266, 0]
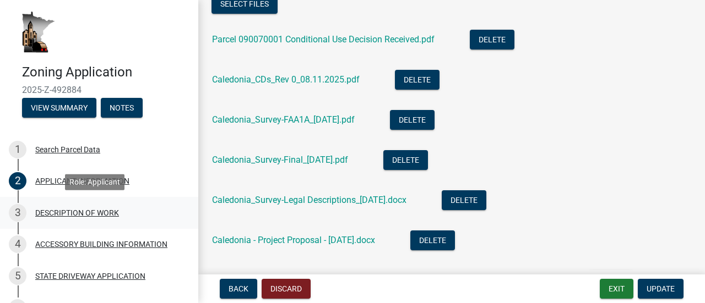
click at [55, 210] on div "DESCRIPTION OF WORK" at bounding box center [77, 213] width 84 height 8
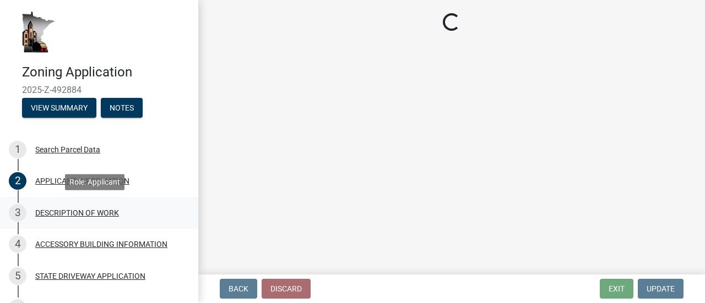
scroll to position [0, 0]
select select "b3a6beee-04a6-4ced-bc5d-3a63bafb7701"
select select "7ca7611f-bb22-4a3d-a5f1-f2c7569c6a0f"
select select "e929572a-d3c1-4656-a5cb-745867c8f3e2"
select select "4bd12ca6-4a20-42a0-933f-fd6ef7b65674"
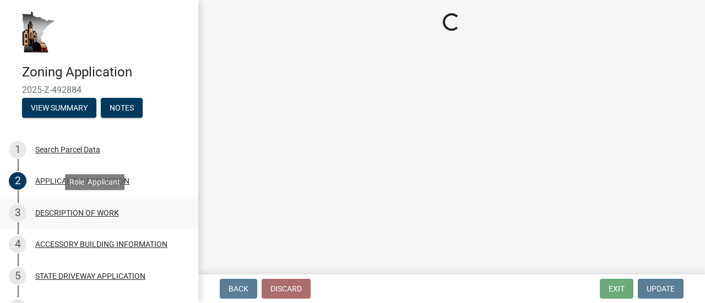
select select "64518658-e4c7-4c4c-83c2-6b721db56189"
select select "0dec1fd1-03e9-4c86-ad7b-032e115a50e9"
select select "9be9e7d3-9e70-4da3-86bf-a1318ba5310f"
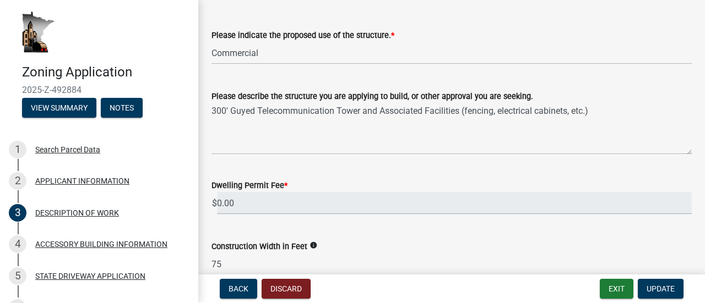
scroll to position [165, 0]
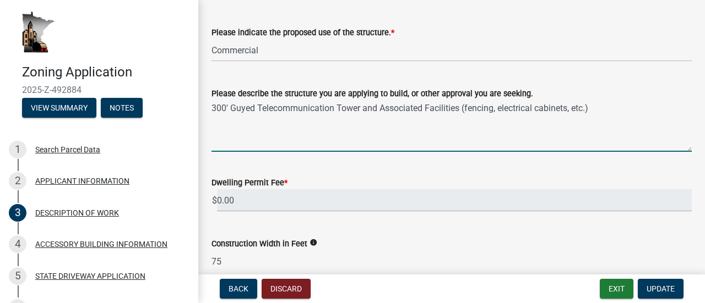
drag, startPoint x: 593, startPoint y: 111, endPoint x: 211, endPoint y: 108, distance: 382.0
click at [211, 108] on textarea "300' Guyed Telecommunication Tower and Associated Facilities (fencing, electric…" at bounding box center [451, 126] width 480 height 52
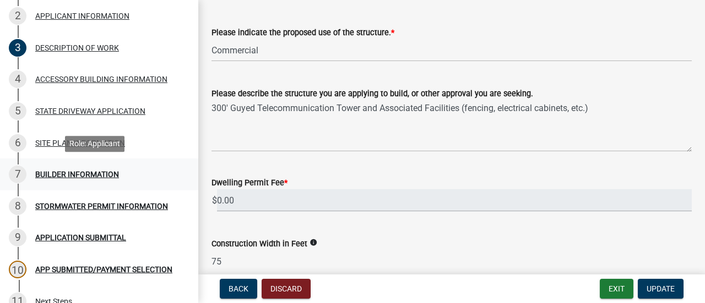
click at [72, 177] on div "BUILDER INFORMATION" at bounding box center [77, 175] width 84 height 8
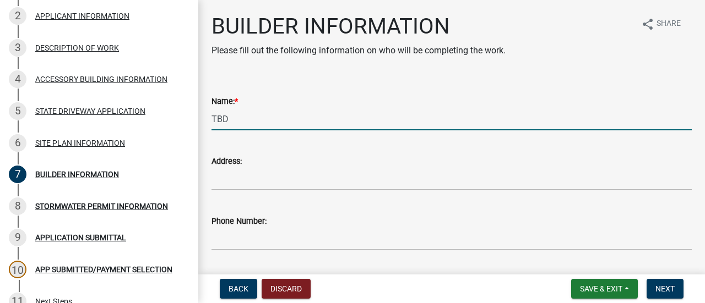
click at [237, 123] on input "TBD" at bounding box center [451, 119] width 480 height 23
type input "TBD - Schmitz"
click at [616, 296] on button "Save & Exit" at bounding box center [604, 289] width 67 height 20
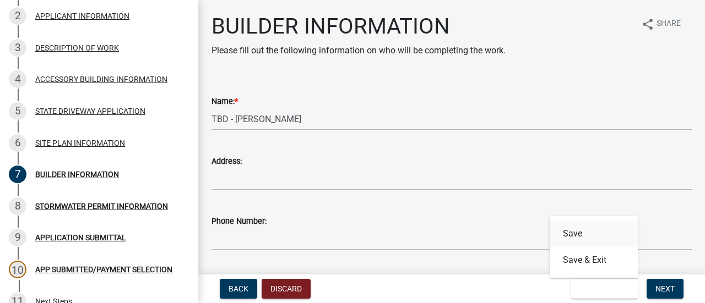
click at [588, 230] on button "Save" at bounding box center [593, 234] width 88 height 26
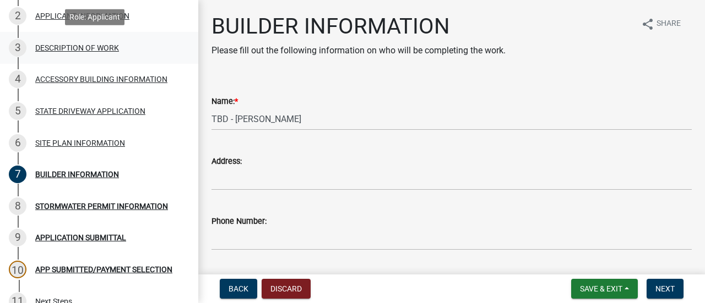
click at [81, 46] on div "DESCRIPTION OF WORK" at bounding box center [77, 48] width 84 height 8
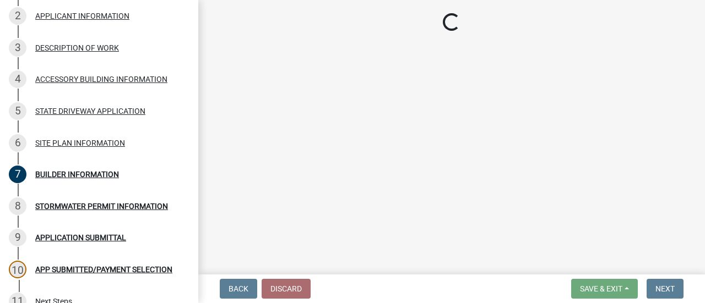
select select "b3a6beee-04a6-4ced-bc5d-3a63bafb7701"
select select "7ca7611f-bb22-4a3d-a5f1-f2c7569c6a0f"
select select "e929572a-d3c1-4656-a5cb-745867c8f3e2"
select select "4bd12ca6-4a20-42a0-933f-fd6ef7b65674"
select select "64518658-e4c7-4c4c-83c2-6b721db56189"
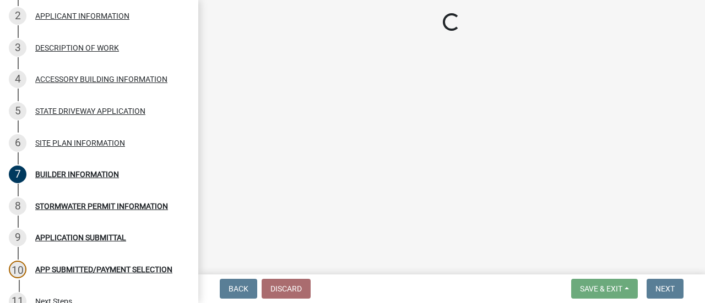
select select "0dec1fd1-03e9-4c86-ad7b-032e115a50e9"
select select "9be9e7d3-9e70-4da3-86bf-a1318ba5310f"
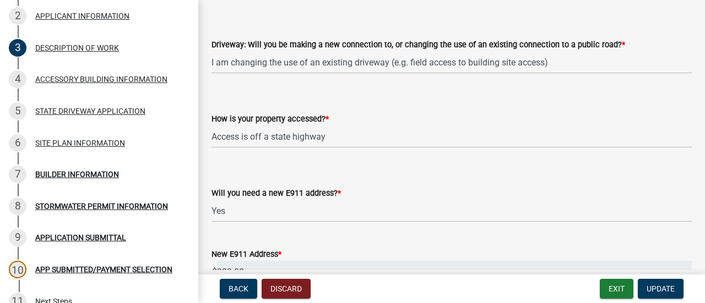
scroll to position [716, 0]
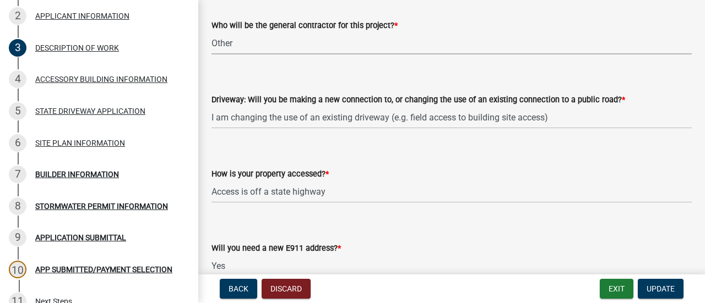
click at [255, 45] on select "Select Item... Myself Other" at bounding box center [451, 43] width 480 height 23
click at [211, 32] on select "Select Item... Myself Other" at bounding box center [451, 43] width 480 height 23
select select "07ce3bd5-44c8-48c7-a7da-ecbfde3ea753"
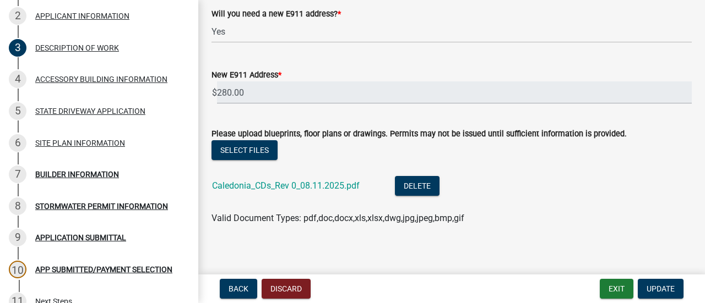
scroll to position [958, 0]
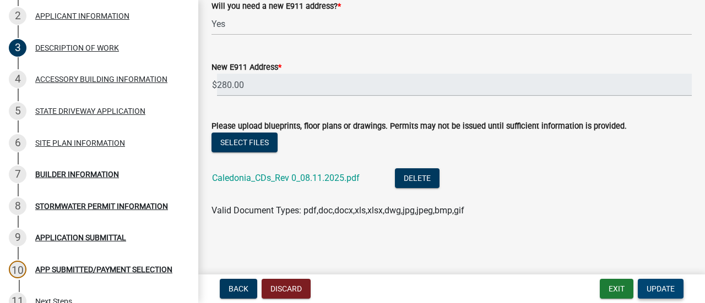
click at [667, 285] on span "Update" at bounding box center [660, 289] width 28 height 9
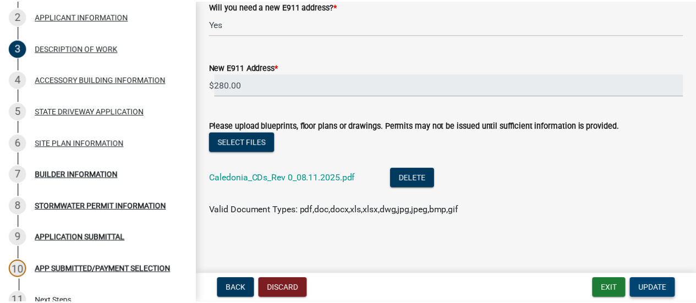
scroll to position [0, 0]
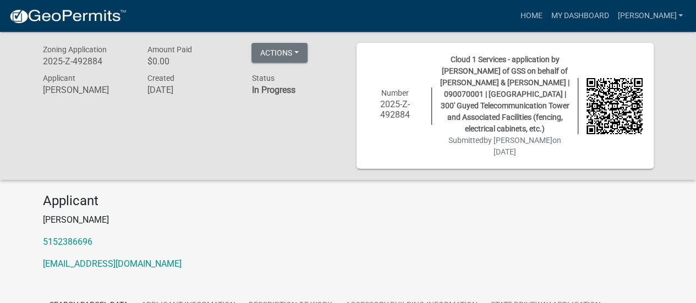
click at [443, 220] on p "[PERSON_NAME]" at bounding box center [348, 220] width 611 height 13
click at [663, 17] on link "[PERSON_NAME]" at bounding box center [650, 16] width 74 height 21
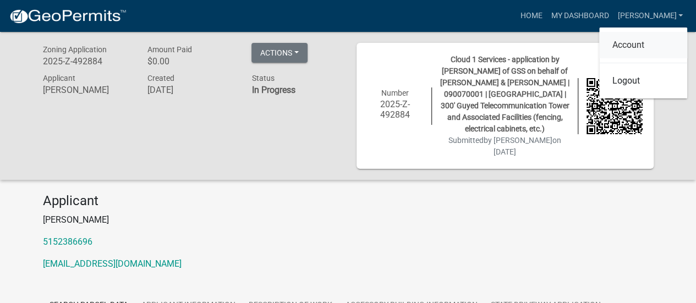
click at [629, 45] on link "Account" at bounding box center [643, 45] width 88 height 26
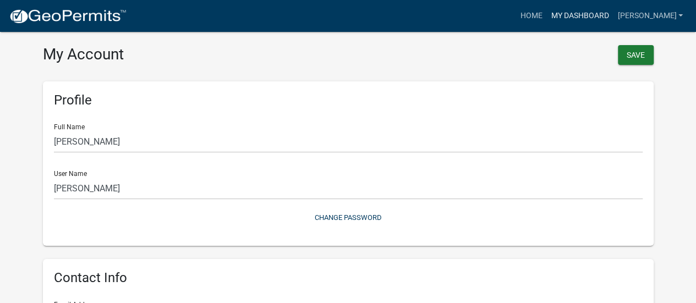
click at [579, 19] on link "My Dashboard" at bounding box center [580, 16] width 67 height 21
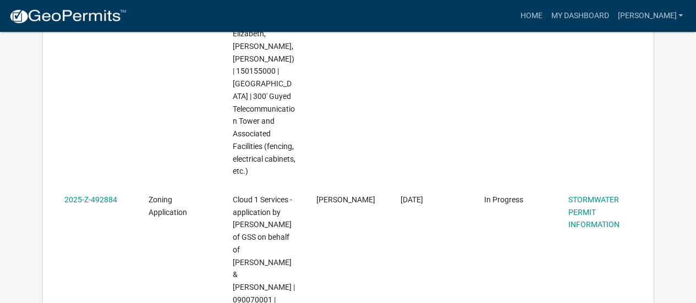
scroll to position [366, 0]
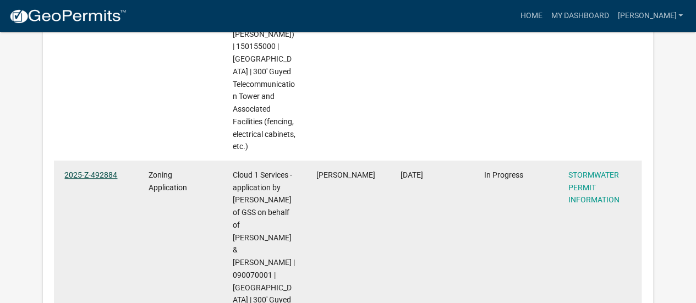
click at [86, 171] on link "2025-Z-492884" at bounding box center [90, 175] width 53 height 9
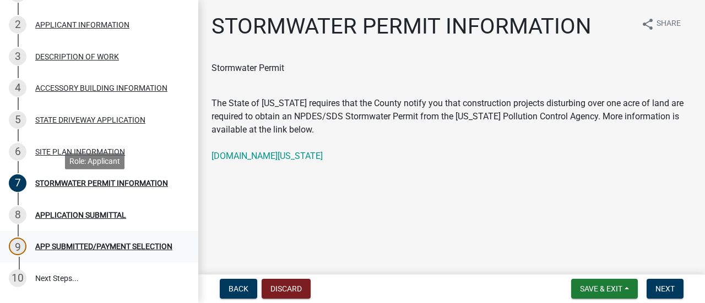
scroll to position [220, 0]
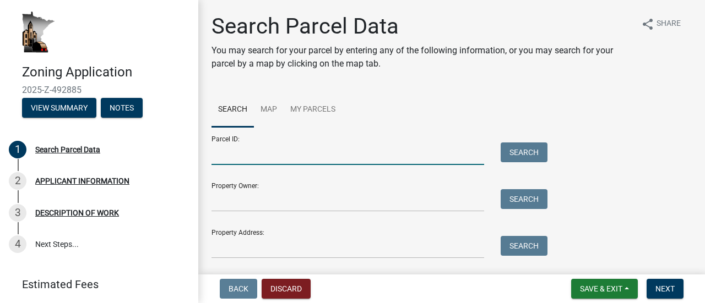
click at [228, 151] on input "Parcel ID:" at bounding box center [347, 154] width 272 height 23
click at [63, 108] on button "View Summary" at bounding box center [59, 108] width 74 height 20
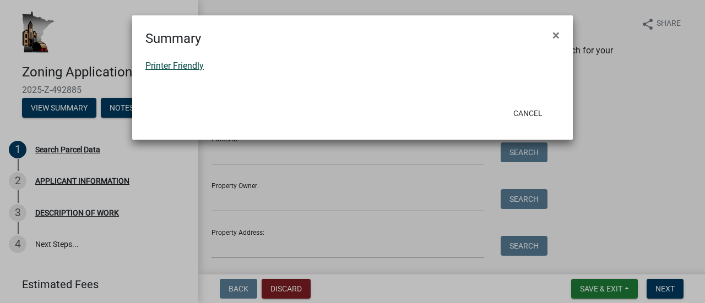
click at [167, 63] on link "Printer Friendly" at bounding box center [174, 66] width 58 height 10
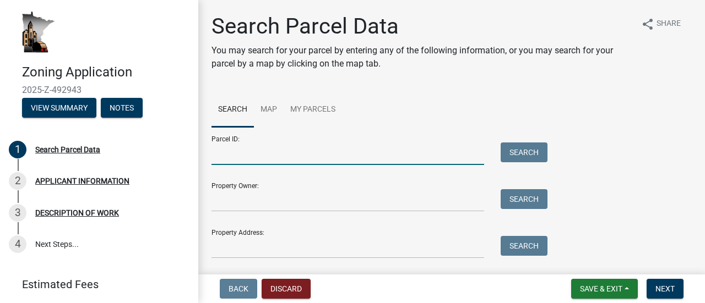
click at [238, 159] on input "Parcel ID:" at bounding box center [347, 154] width 272 height 23
type input "150155000"
click at [512, 150] on button "Search" at bounding box center [523, 153] width 47 height 20
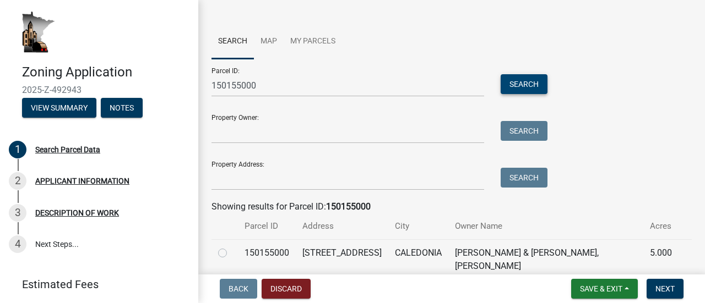
scroll to position [107, 0]
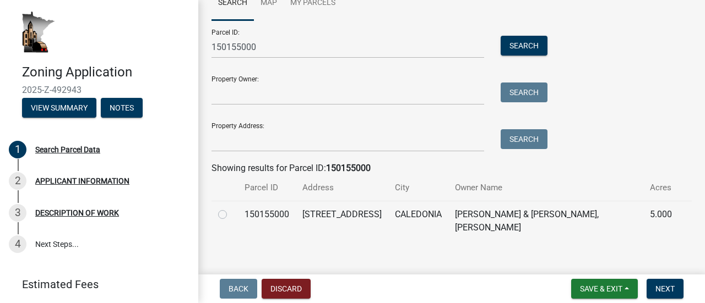
click at [231, 208] on label at bounding box center [231, 208] width 0 height 0
click at [231, 212] on input "radio" at bounding box center [234, 211] width 7 height 7
radio input "true"
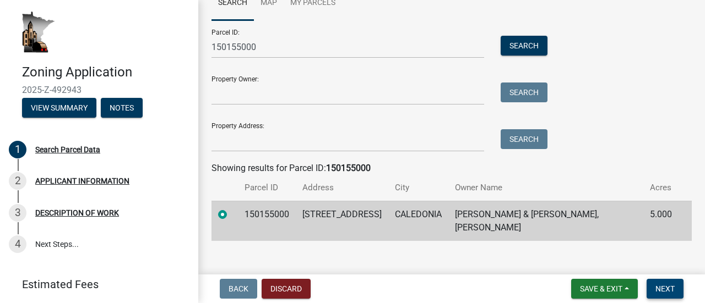
click at [668, 288] on span "Next" at bounding box center [664, 289] width 19 height 9
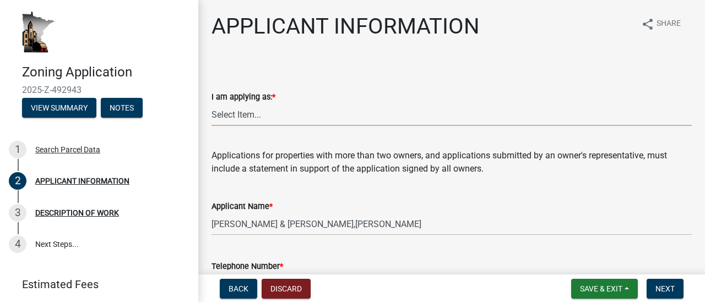
click at [266, 122] on select "Select Item... The sole owner of the property A co-owner of the property with o…" at bounding box center [451, 114] width 480 height 23
click at [211, 103] on select "Select Item... The sole owner of the property A co-owner of the property with o…" at bounding box center [451, 114] width 480 height 23
select select "f73bc555-2faa-4207-ba45-c8fa17744791"
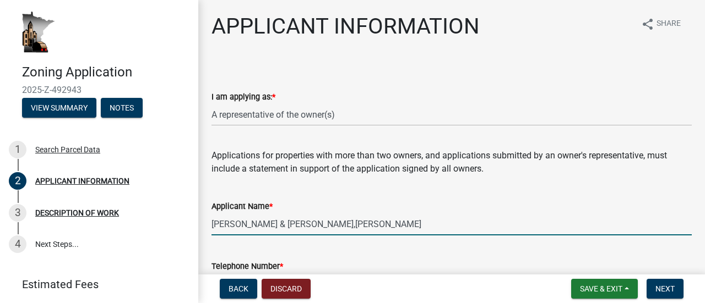
drag, startPoint x: 378, startPoint y: 224, endPoint x: 195, endPoint y: 225, distance: 182.8
click at [195, 225] on div "Zoning Application 2025-Z-492943 View Summary Notes 1 Search Parcel Data 2 APPL…" at bounding box center [352, 151] width 705 height 303
paste input "Cloud 1 Services - application by [PERSON_NAME] of GSS on behalf of [PERSON_NAM…"
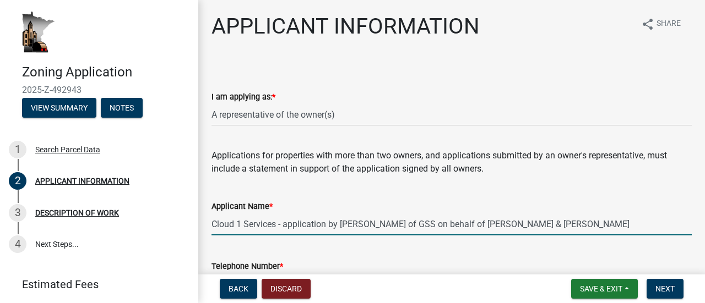
drag, startPoint x: 575, startPoint y: 222, endPoint x: 481, endPoint y: 229, distance: 94.4
click at [481, 229] on input "Cloud 1 Services - application by [PERSON_NAME] of GSS on behalf of [PERSON_NAM…" at bounding box center [451, 224] width 480 height 23
click at [547, 227] on input "Cloud 1 Services - application by [PERSON_NAME] of GSS on behalf of the [PERSON…" at bounding box center [451, 224] width 480 height 23
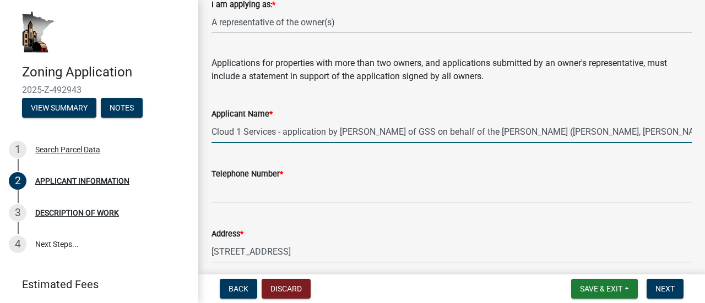
scroll to position [110, 0]
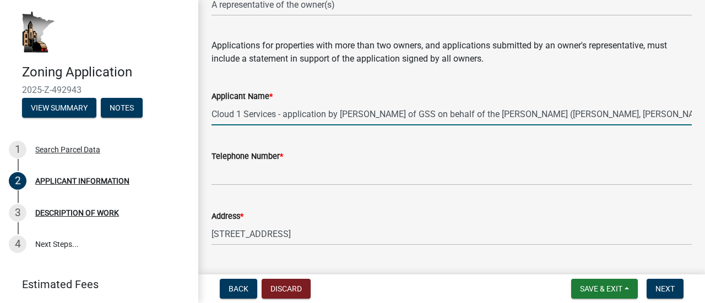
type input "Cloud 1 Services - application by [PERSON_NAME] of GSS on behalf of the [PERSON…"
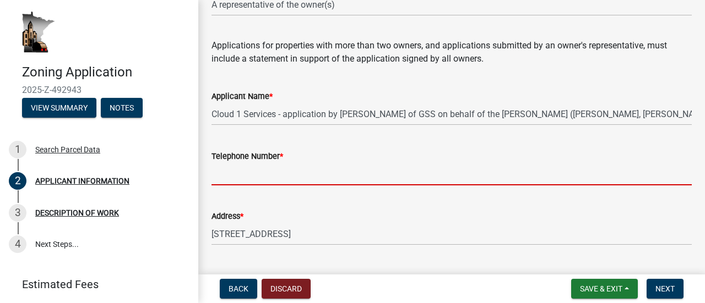
click at [253, 179] on input "Telephone Number *" at bounding box center [451, 174] width 480 height 23
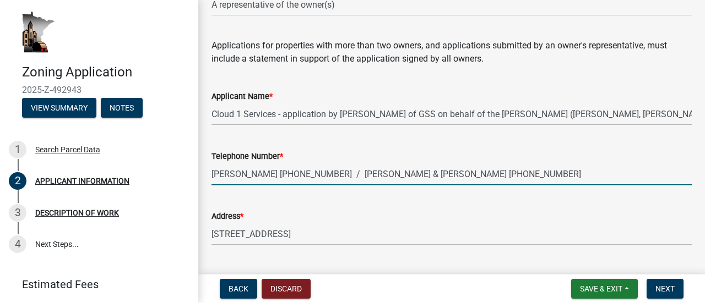
drag, startPoint x: 488, startPoint y: 176, endPoint x: 345, endPoint y: 181, distance: 143.2
click at [345, 181] on input "[PERSON_NAME] [PHONE_NUMBER] / [PERSON_NAME] & [PERSON_NAME] [PHONE_NUMBER]" at bounding box center [451, 174] width 480 height 23
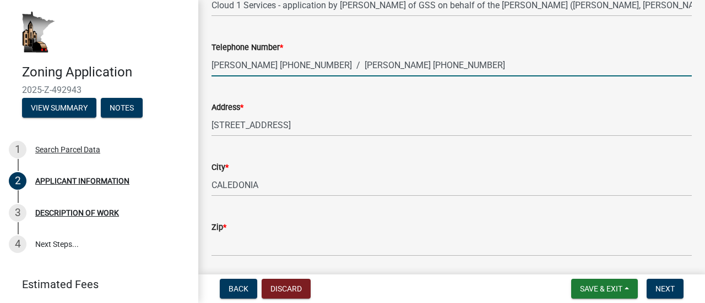
scroll to position [220, 0]
type input "[PERSON_NAME] [PHONE_NUMBER] / [PERSON_NAME] [PHONE_NUMBER]"
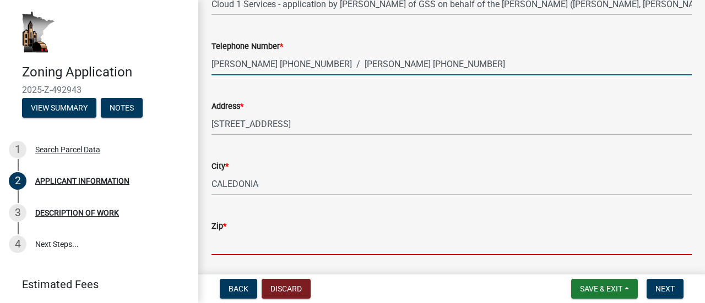
click at [235, 236] on input "Zip *" at bounding box center [451, 244] width 480 height 23
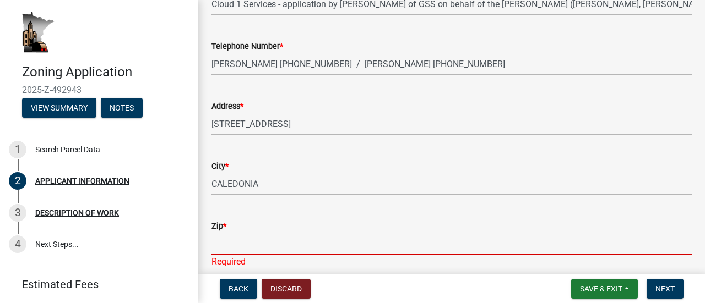
click at [217, 241] on input "Zip *" at bounding box center [451, 244] width 480 height 23
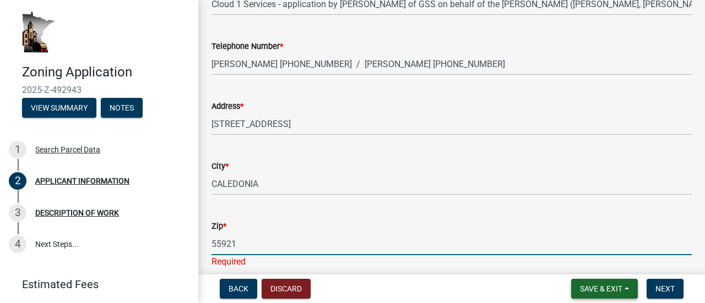
type input "55921"
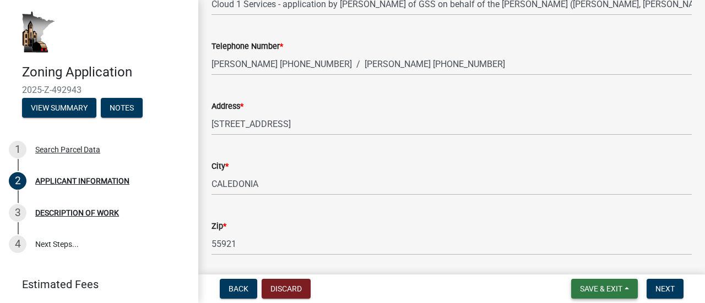
click at [597, 287] on span "Save & Exit" at bounding box center [601, 289] width 42 height 9
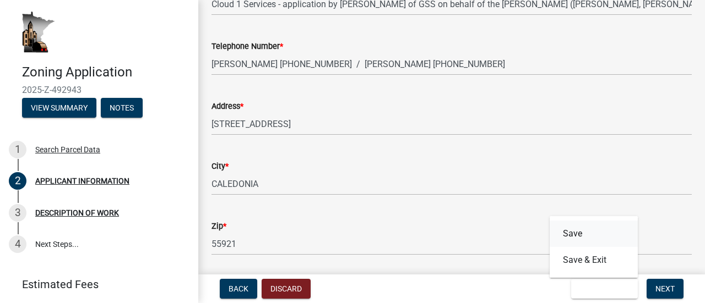
click at [589, 235] on button "Save" at bounding box center [593, 234] width 88 height 26
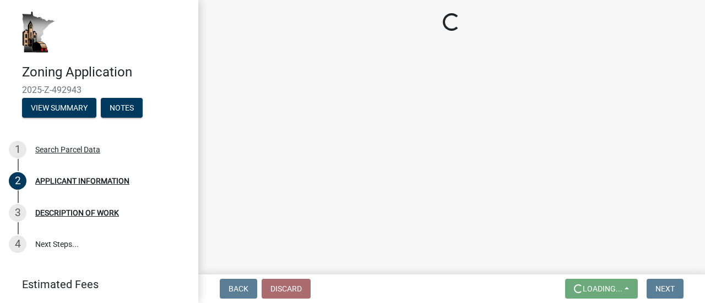
scroll to position [0, 0]
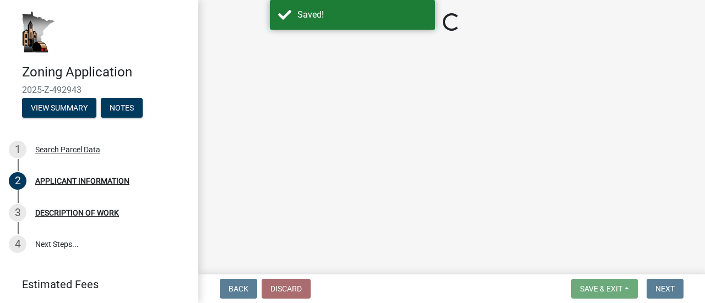
select select "f73bc555-2faa-4207-ba45-c8fa17744791"
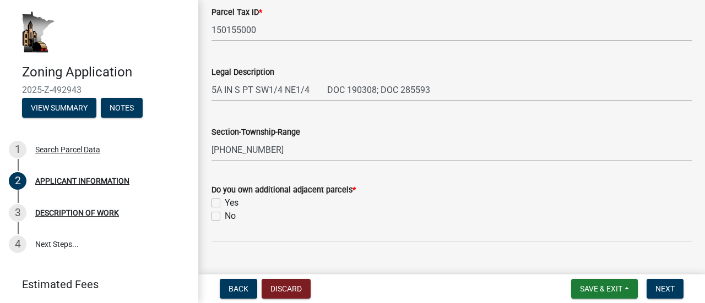
scroll to position [495, 0]
click at [225, 200] on label "Yes" at bounding box center [232, 201] width 14 height 13
click at [225, 200] on input "Yes" at bounding box center [228, 198] width 7 height 7
checkbox input "true"
checkbox input "false"
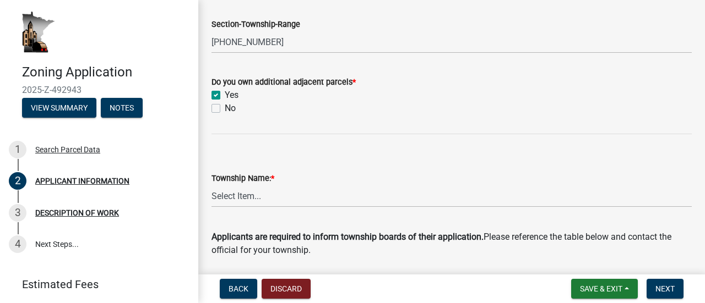
scroll to position [606, 0]
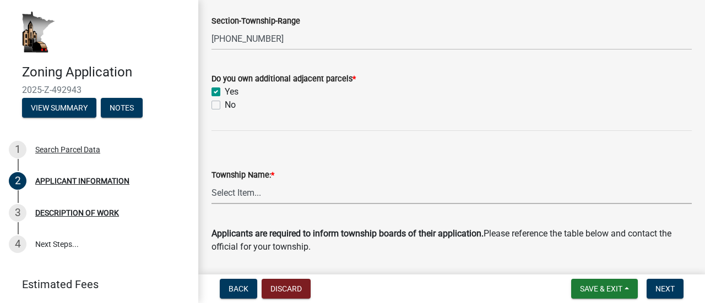
click at [229, 200] on select "Select Item... Black [GEOGRAPHIC_DATA] [GEOGRAPHIC_DATA] [GEOGRAPHIC_DATA] [GEO…" at bounding box center [451, 193] width 480 height 23
click at [211, 182] on select "Select Item... Black [GEOGRAPHIC_DATA] [GEOGRAPHIC_DATA] [GEOGRAPHIC_DATA] [GEO…" at bounding box center [451, 193] width 480 height 23
select select "a92f28e2-ce07-4f77-8e7f-7b3fa67e4f8f"
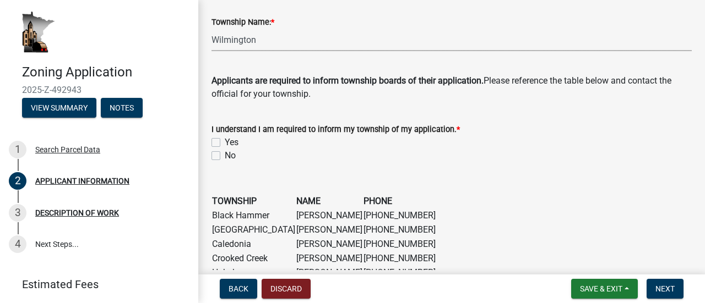
scroll to position [771, 0]
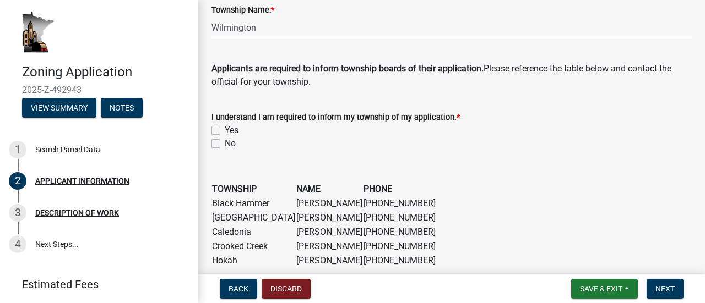
click at [225, 128] on label "Yes" at bounding box center [232, 130] width 14 height 13
click at [225, 128] on input "Yes" at bounding box center [228, 127] width 7 height 7
checkbox input "true"
checkbox input "false"
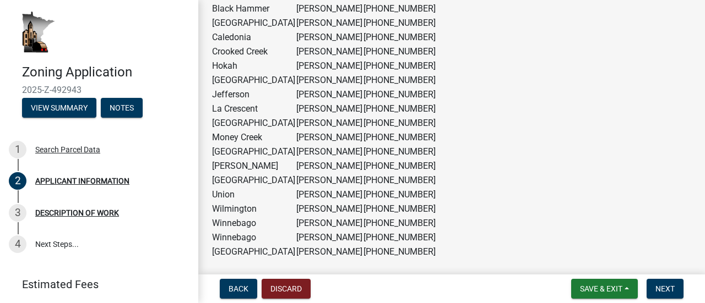
scroll to position [991, 0]
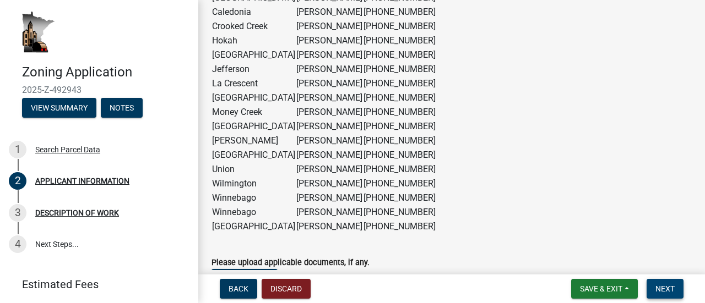
click at [657, 288] on span "Next" at bounding box center [664, 289] width 19 height 9
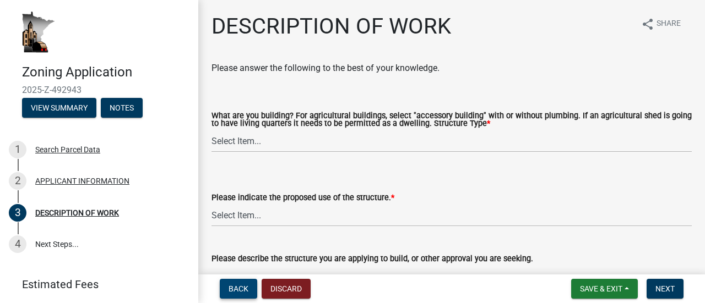
click at [240, 290] on span "Back" at bounding box center [238, 289] width 20 height 9
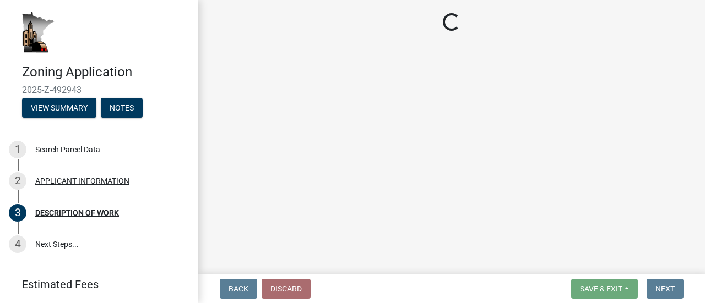
select select "f73bc555-2faa-4207-ba45-c8fa17744791"
select select "a92f28e2-ce07-4f77-8e7f-7b3fa67e4f8f"
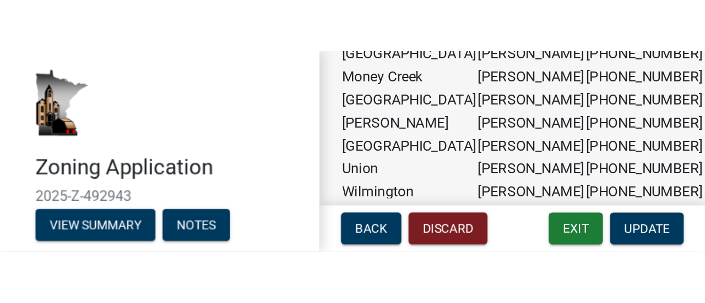
scroll to position [1087, 0]
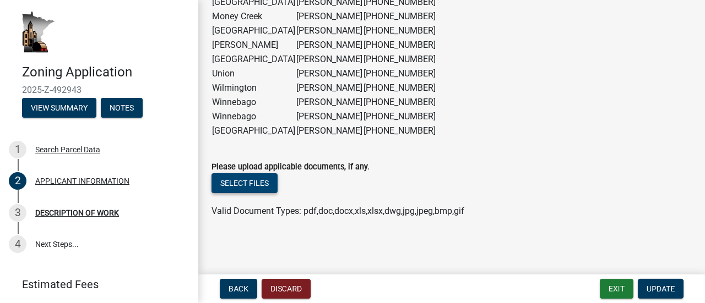
click at [244, 180] on button "Select files" at bounding box center [244, 183] width 66 height 20
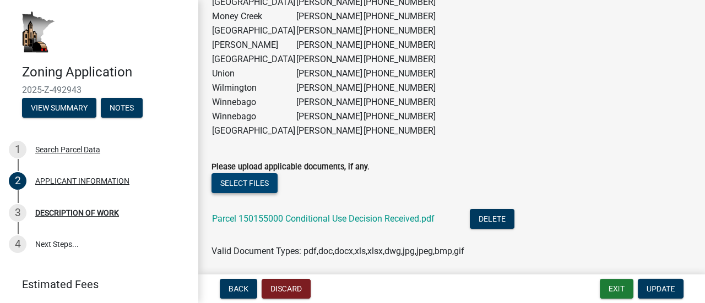
click at [265, 181] on button "Select files" at bounding box center [244, 183] width 66 height 20
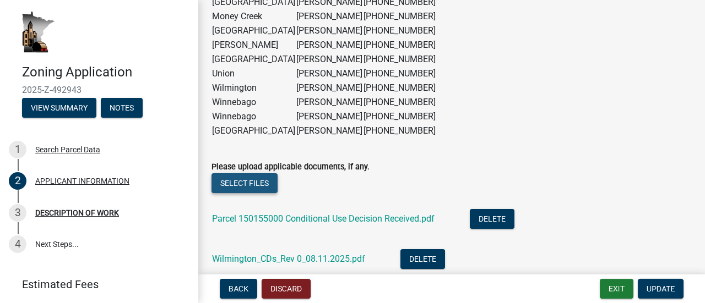
click at [263, 186] on button "Select files" at bounding box center [244, 183] width 66 height 20
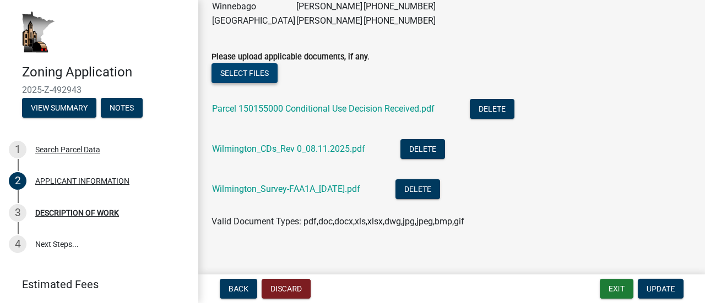
scroll to position [1197, 0]
click at [247, 75] on button "Select files" at bounding box center [244, 73] width 66 height 20
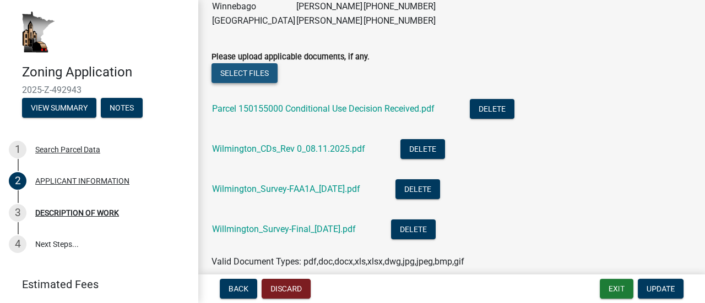
click at [251, 78] on button "Select files" at bounding box center [244, 73] width 66 height 20
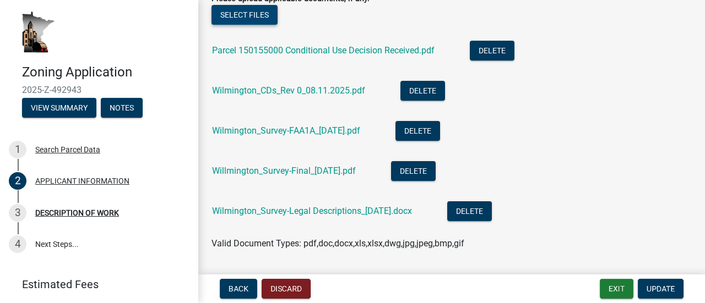
scroll to position [1233, 0]
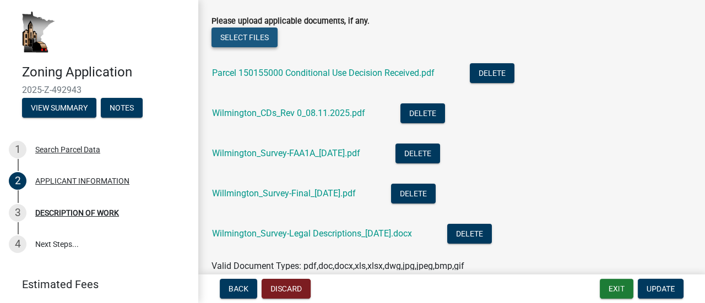
click at [241, 37] on button "Select files" at bounding box center [244, 38] width 66 height 20
click at [238, 38] on button "Select files" at bounding box center [244, 38] width 66 height 20
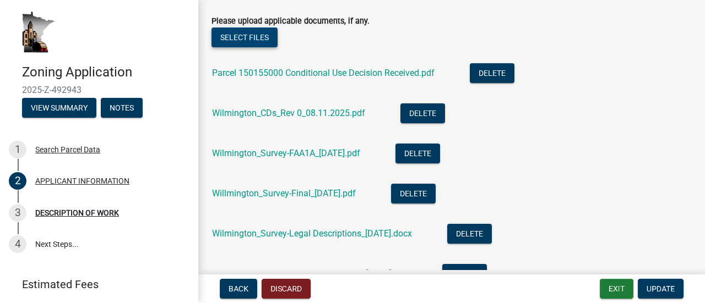
scroll to position [1288, 0]
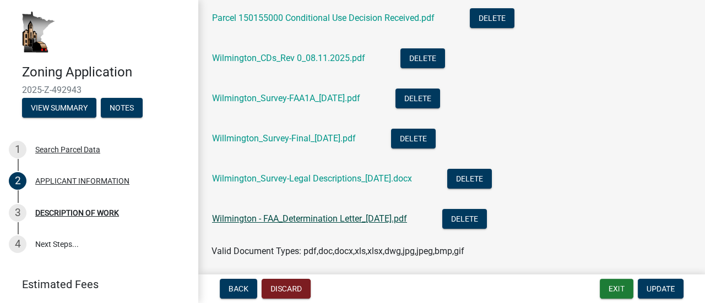
click at [351, 217] on link "Wilmington - FAA_Determination Letter_[DATE].pdf" at bounding box center [309, 219] width 195 height 10
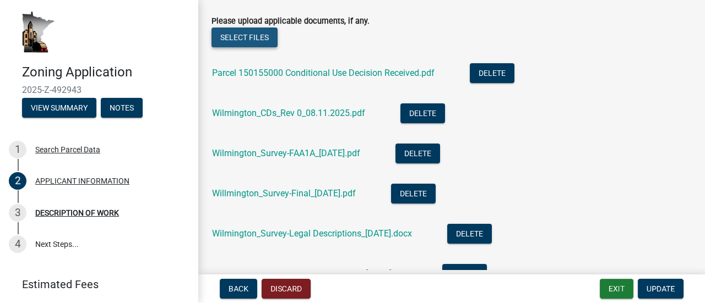
click at [262, 31] on button "Select files" at bounding box center [244, 38] width 66 height 20
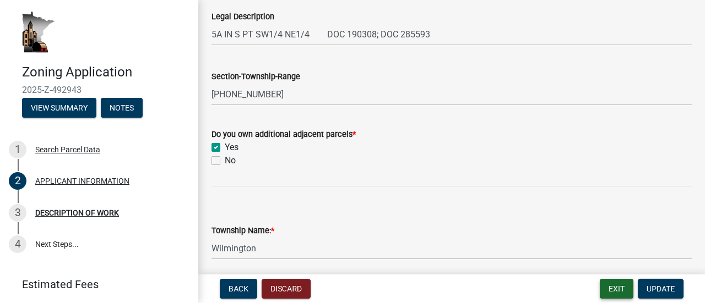
scroll to position [550, 0]
click at [647, 285] on span "Update" at bounding box center [660, 289] width 28 height 9
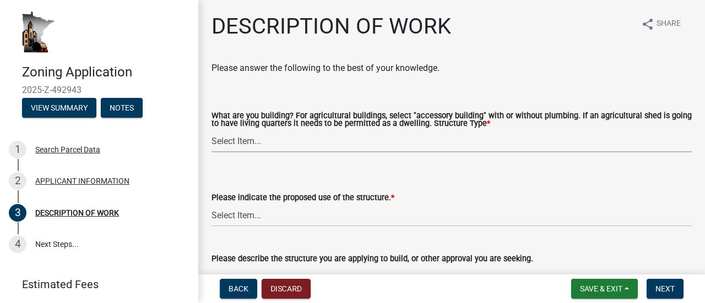
click at [243, 144] on select "Select Item... Single Family Dwelling or "[PERSON_NAME]" Bedroom addition Non-b…" at bounding box center [451, 141] width 480 height 23
click at [211, 130] on select "Select Item... Single Family Dwelling or "[PERSON_NAME]" Bedroom addition Non-b…" at bounding box center [451, 141] width 480 height 23
select select "b3a6beee-04a6-4ced-bc5d-3a63bafb7701"
click at [252, 144] on select "Select Item... Single Family Dwelling or "[PERSON_NAME]" Bedroom addition Non-b…" at bounding box center [451, 141] width 480 height 23
click at [211, 130] on select "Select Item... Single Family Dwelling or "[PERSON_NAME]" Bedroom addition Non-b…" at bounding box center [451, 141] width 480 height 23
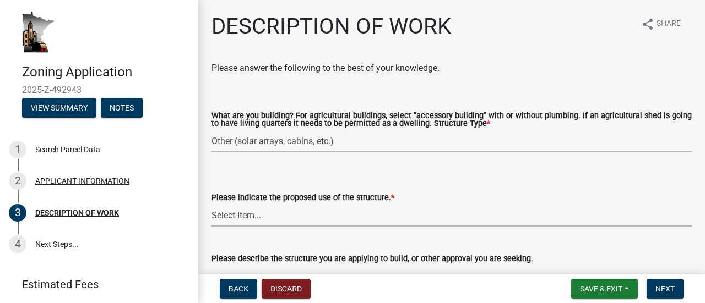
click at [243, 211] on select "Select Item... Year-Round Residential Seasonal Residential Agricultural Recreat…" at bounding box center [451, 215] width 480 height 23
click at [211, 205] on select "Select Item... Year-Round Residential Seasonal Residential Agricultural Recreat…" at bounding box center [451, 215] width 480 height 23
select select "7ca7611f-bb22-4a3d-a5f1-f2c7569c6a0f"
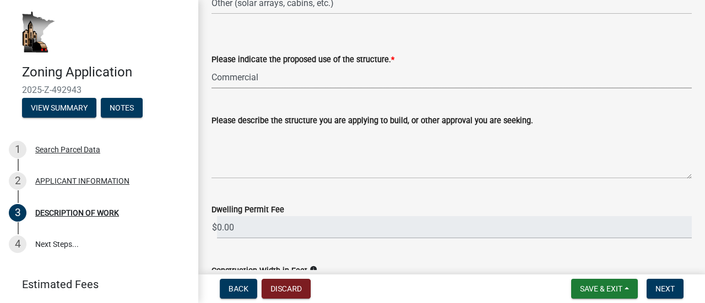
scroll to position [165, 0]
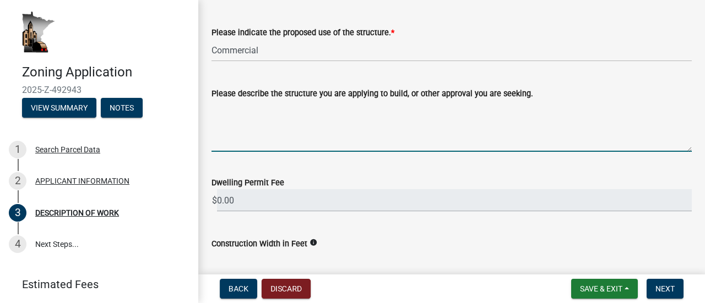
click at [235, 137] on textarea "Please describe the structure you are applying to build, or other approval you …" at bounding box center [451, 126] width 480 height 52
paste textarea "300' Guyed Telecommunication Tower and Associated Facilities (fencing, electric…"
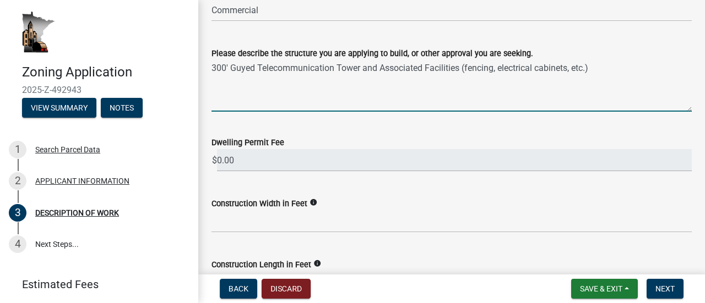
scroll to position [220, 0]
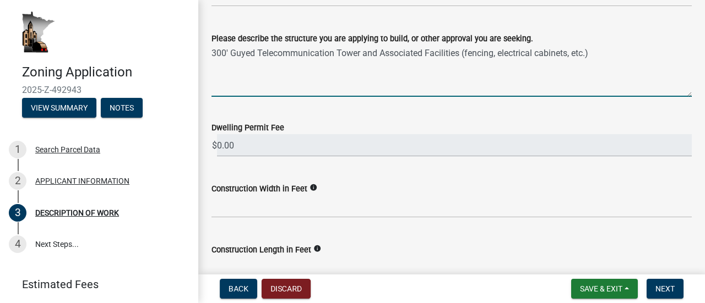
type textarea "300' Guyed Telecommunication Tower and Associated Facilities (fencing, electric…"
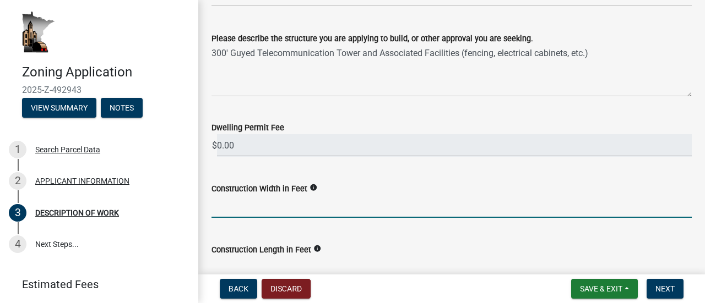
click at [237, 206] on input "text" at bounding box center [451, 206] width 480 height 23
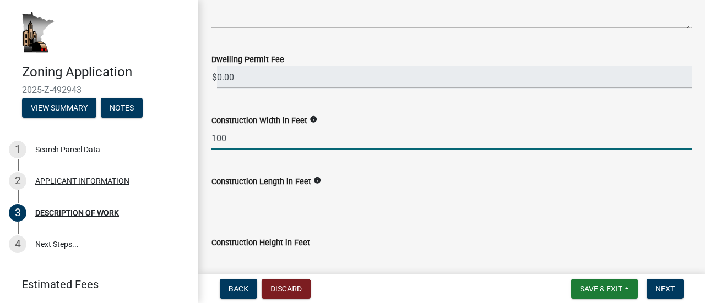
scroll to position [385, 0]
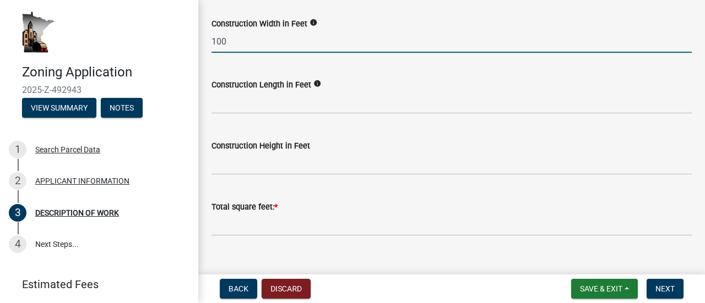
type input "100"
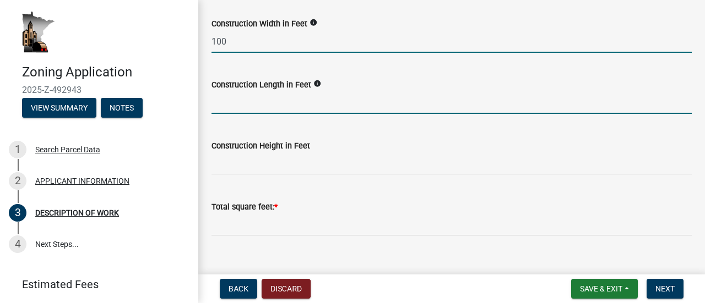
click at [272, 103] on input "text" at bounding box center [451, 102] width 480 height 23
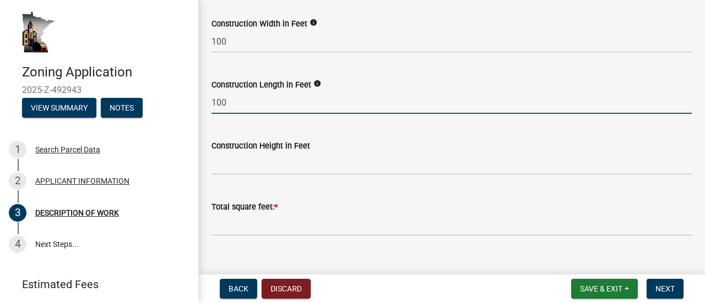
type input "100"
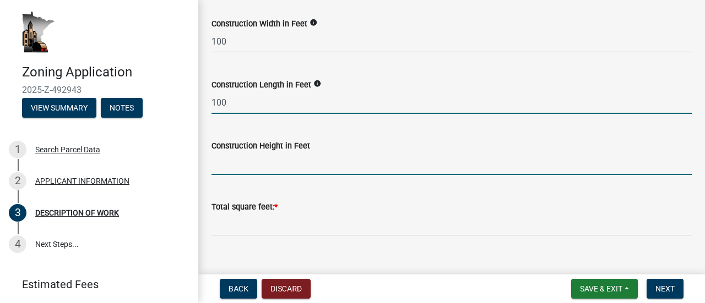
click at [270, 166] on input "text" at bounding box center [451, 163] width 480 height 23
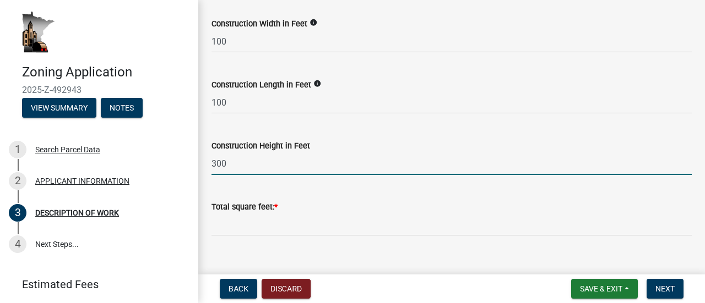
type input "300"
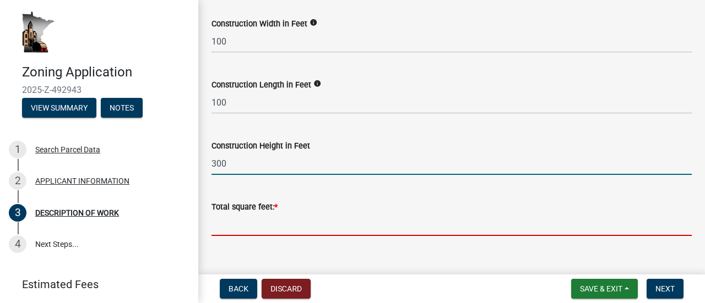
click at [246, 230] on input "text" at bounding box center [451, 225] width 480 height 23
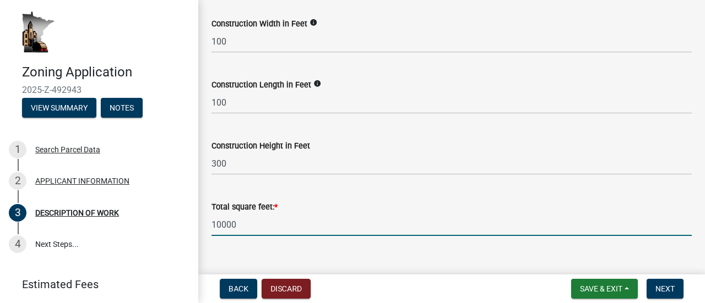
click at [220, 228] on input "10000" at bounding box center [451, 225] width 480 height 23
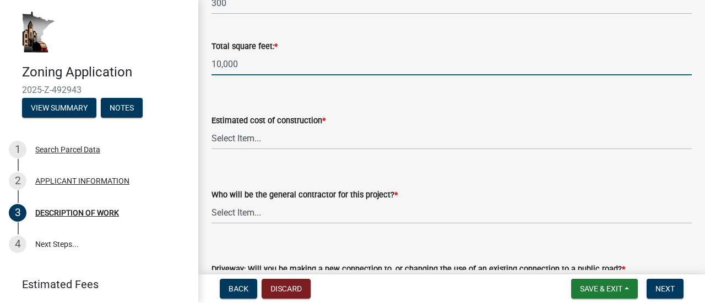
scroll to position [550, 0]
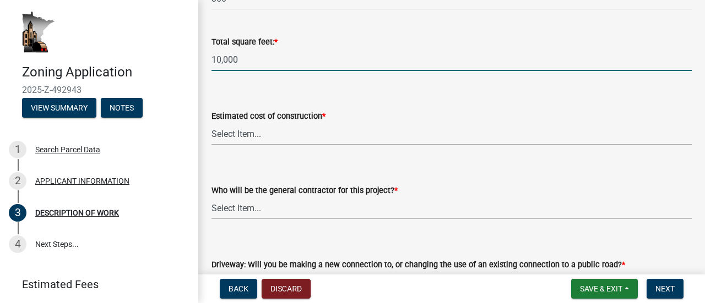
type input "10000"
click at [246, 135] on select "Select Item... $0 - $50,000 $50,001 - $100,000 $101,000 - $150,000 $150,001 or …" at bounding box center [451, 134] width 480 height 23
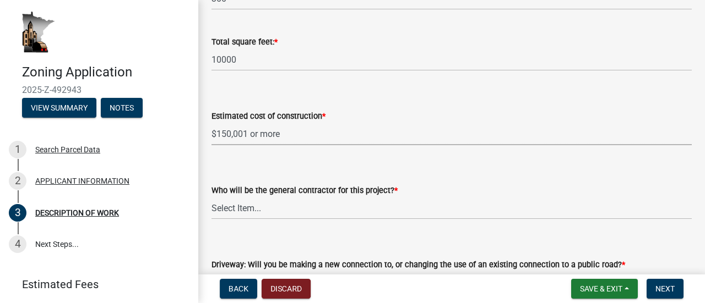
click at [211, 123] on select "Select Item... $0 - $50,000 $50,001 - $100,000 $101,000 - $150,000 $150,001 or …" at bounding box center [451, 134] width 480 height 23
select select "e929572a-d3c1-4656-a5cb-745867c8f3e2"
click at [236, 212] on select "Select Item... Myself Other" at bounding box center [451, 208] width 480 height 23
click at [211, 198] on select "Select Item... Myself Other" at bounding box center [451, 208] width 480 height 23
select select "4bd12ca6-4a20-42a0-933f-fd6ef7b65674"
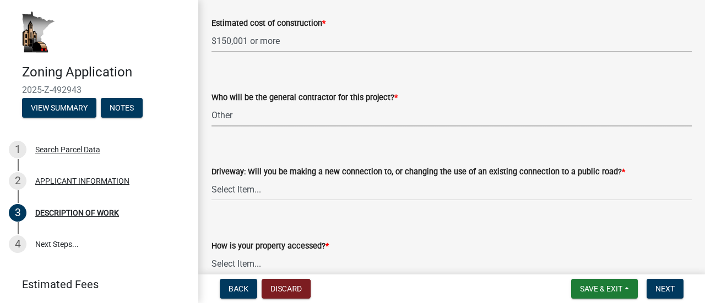
scroll to position [661, 0]
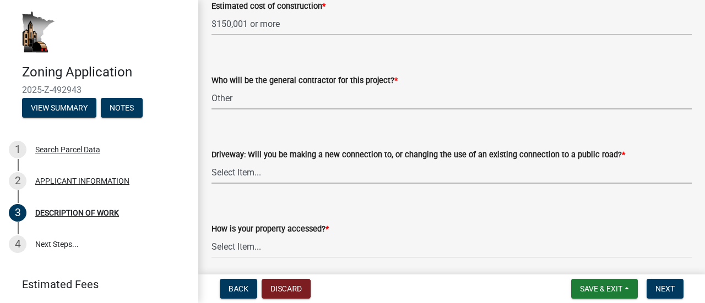
click at [279, 174] on select "Select Item... I am installing a new driveway access to a public road I am chan…" at bounding box center [451, 172] width 480 height 23
click at [211, 162] on select "Select Item... I am installing a new driveway access to a public road I am chan…" at bounding box center [451, 172] width 480 height 23
select select "64518658-e4c7-4c4c-83c2-6b721db56189"
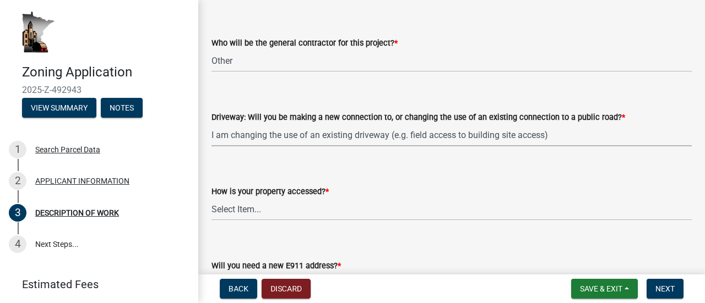
scroll to position [716, 0]
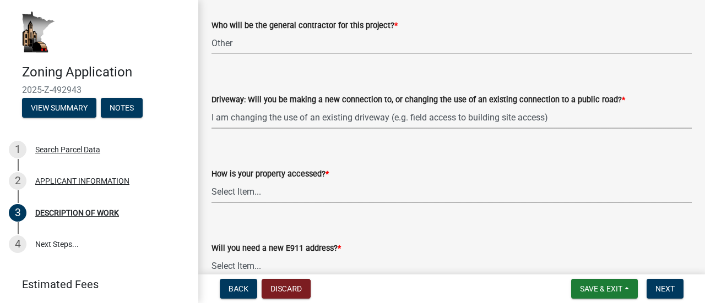
click at [254, 193] on select "Select Item... Access is off a state highway Access is off a county road Access…" at bounding box center [451, 192] width 480 height 23
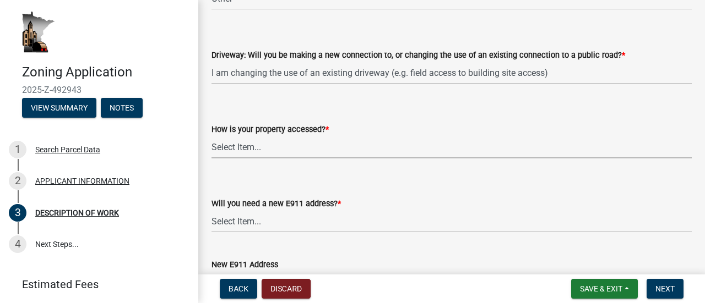
scroll to position [771, 0]
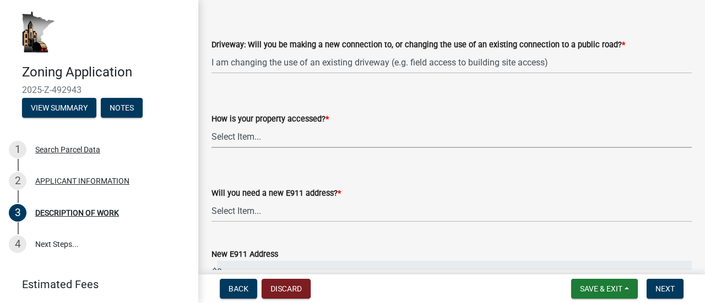
click at [255, 141] on select "Select Item... Access is off a state highway Access is off a county road Access…" at bounding box center [451, 137] width 480 height 23
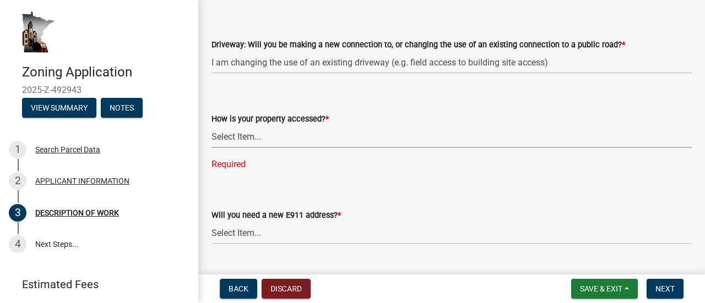
click at [259, 139] on select "Select Item... Access is off a state highway Access is off a county road Access…" at bounding box center [451, 137] width 480 height 23
click at [211, 126] on select "Select Item... Access is off a state highway Access is off a county road Access…" at bounding box center [451, 137] width 480 height 23
select select "c0af4bca-2ac9-43a4-954a-b6dfd2bb8fae"
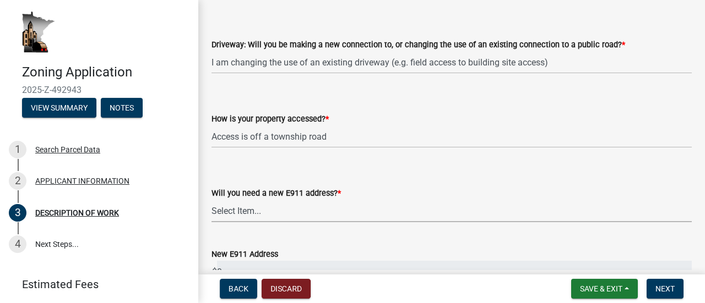
click at [266, 214] on select "Select Item... Yes No" at bounding box center [451, 211] width 480 height 23
click at [211, 200] on select "Select Item... Yes No" at bounding box center [451, 211] width 480 height 23
select select "9be9e7d3-9e70-4da3-86bf-a1318ba5310f"
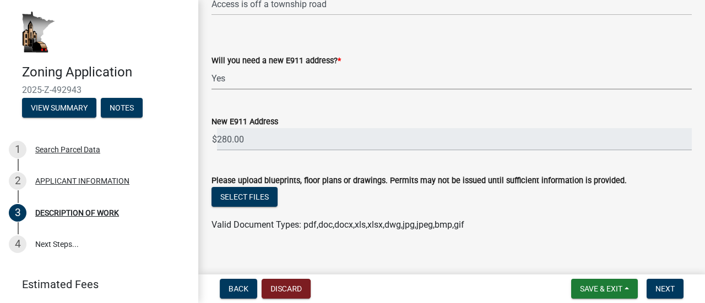
scroll to position [918, 0]
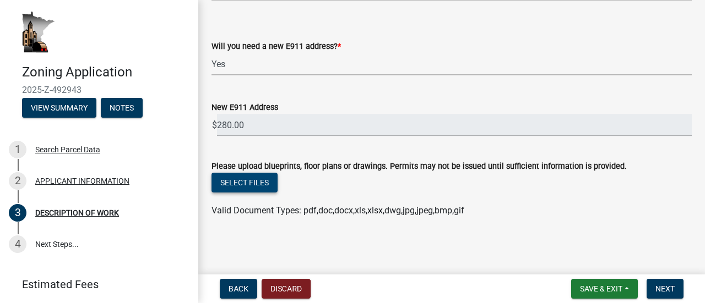
click at [243, 186] on button "Select files" at bounding box center [244, 183] width 66 height 20
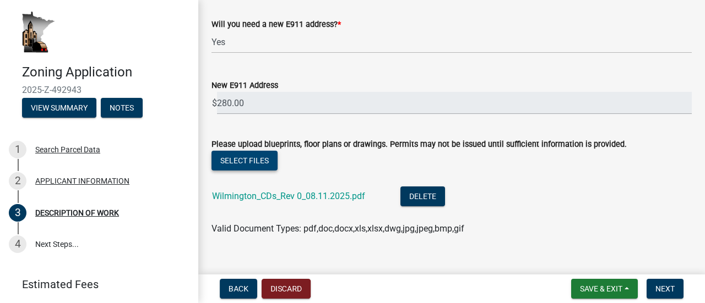
scroll to position [958, 0]
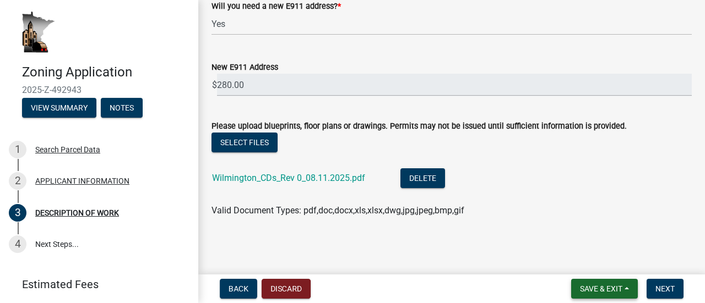
click at [593, 292] on span "Save & Exit" at bounding box center [601, 289] width 42 height 9
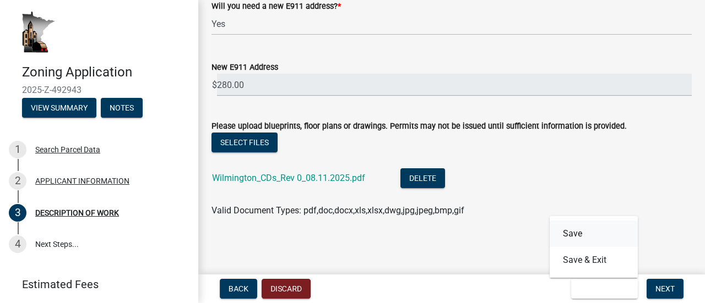
click at [566, 231] on button "Save" at bounding box center [593, 234] width 88 height 26
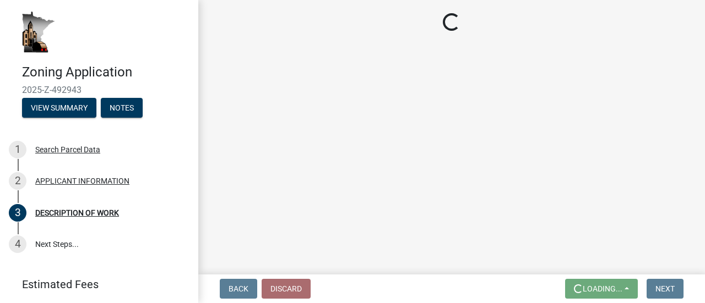
scroll to position [0, 0]
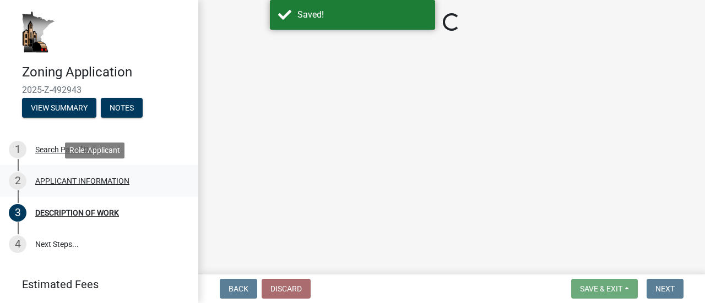
select select "b3a6beee-04a6-4ced-bc5d-3a63bafb7701"
select select "7ca7611f-bb22-4a3d-a5f1-f2c7569c6a0f"
select select "e929572a-d3c1-4656-a5cb-745867c8f3e2"
select select "4bd12ca6-4a20-42a0-933f-fd6ef7b65674"
select select "64518658-e4c7-4c4c-83c2-6b721db56189"
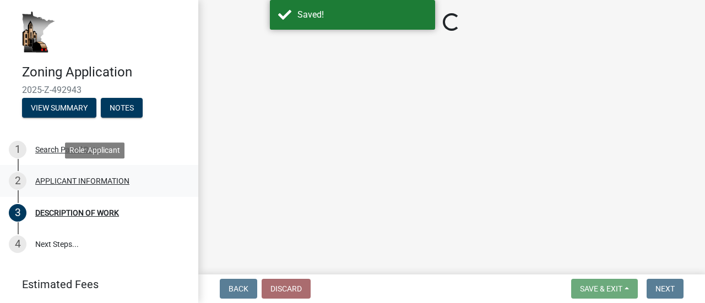
select select "c0af4bca-2ac9-43a4-954a-b6dfd2bb8fae"
select select "9be9e7d3-9e70-4da3-86bf-a1318ba5310f"
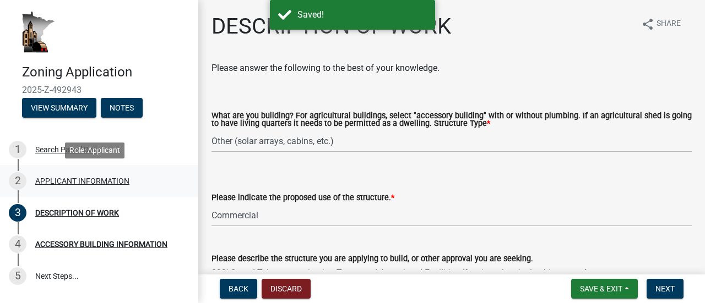
click at [52, 179] on div "APPLICANT INFORMATION" at bounding box center [82, 181] width 94 height 8
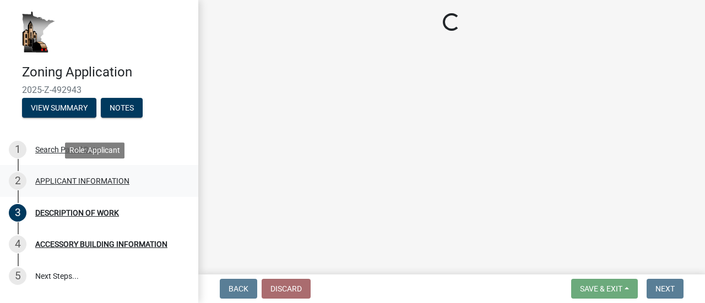
select select "f73bc555-2faa-4207-ba45-c8fa17744791"
select select "a92f28e2-ce07-4f77-8e7f-7b3fa67e4f8f"
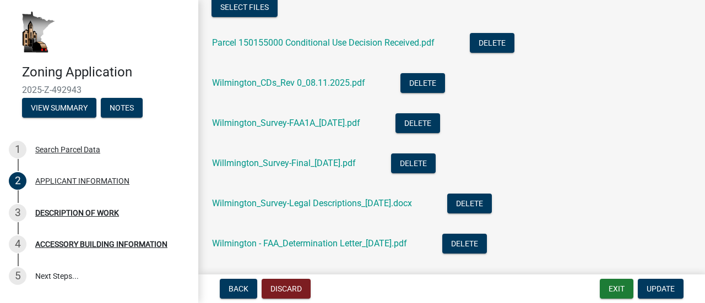
scroll to position [1211, 0]
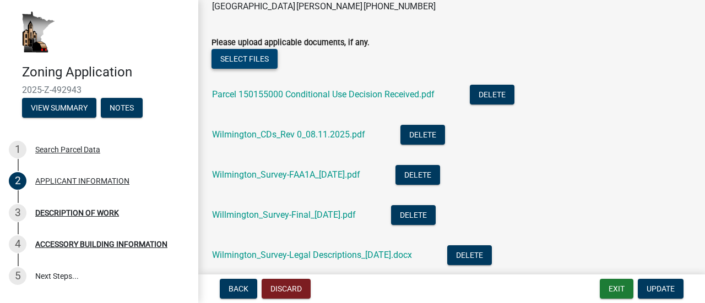
click at [252, 60] on button "Select files" at bounding box center [244, 59] width 66 height 20
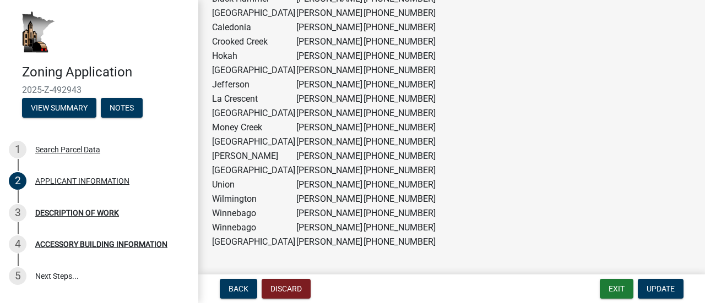
scroll to position [858, 0]
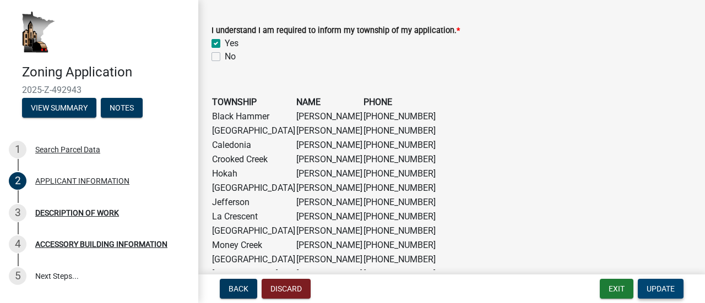
click at [655, 290] on span "Update" at bounding box center [660, 289] width 28 height 9
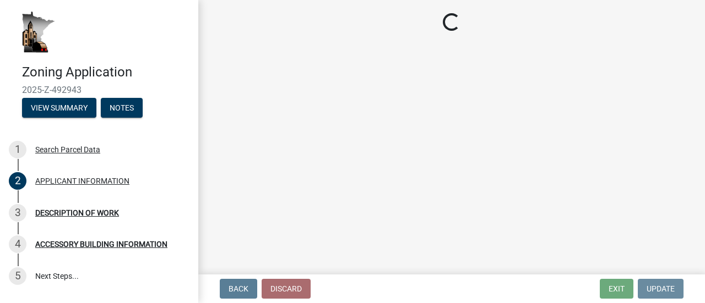
scroll to position [0, 0]
select select "b3a6beee-04a6-4ced-bc5d-3a63bafb7701"
select select "7ca7611f-bb22-4a3d-a5f1-f2c7569c6a0f"
select select "e929572a-d3c1-4656-a5cb-745867c8f3e2"
select select "4bd12ca6-4a20-42a0-933f-fd6ef7b65674"
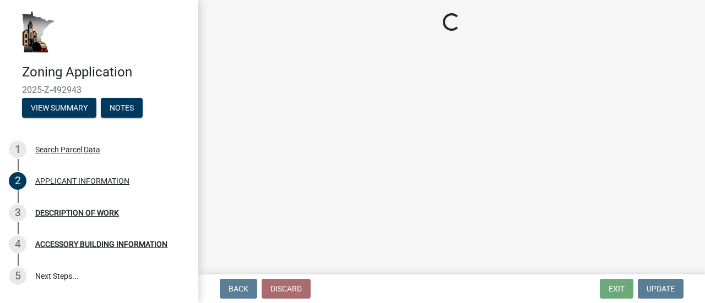
select select "64518658-e4c7-4c4c-83c2-6b721db56189"
select select "c0af4bca-2ac9-43a4-954a-b6dfd2bb8fae"
select select "9be9e7d3-9e70-4da3-86bf-a1318ba5310f"
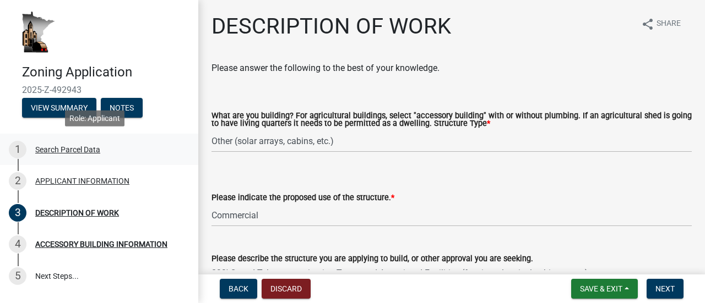
scroll to position [55, 0]
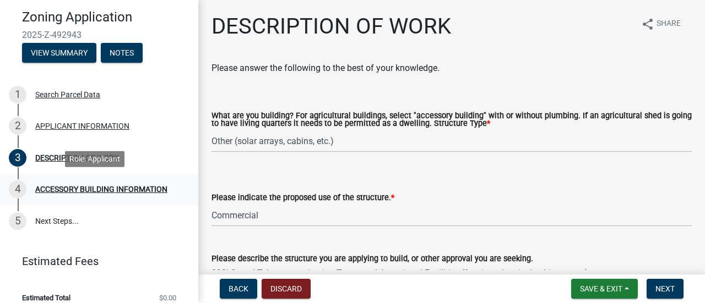
click at [81, 187] on div "ACCESSORY BUILDING INFORMATION" at bounding box center [101, 190] width 132 height 8
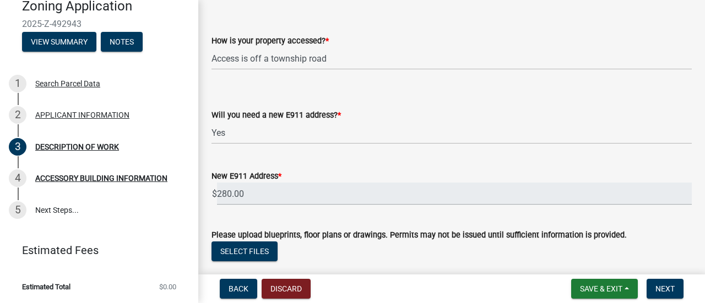
scroll to position [958, 0]
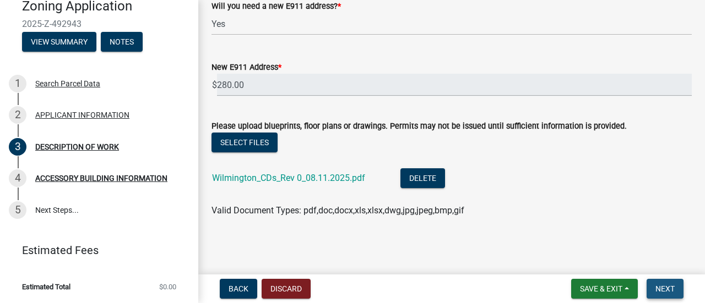
click at [659, 286] on span "Next" at bounding box center [664, 289] width 19 height 9
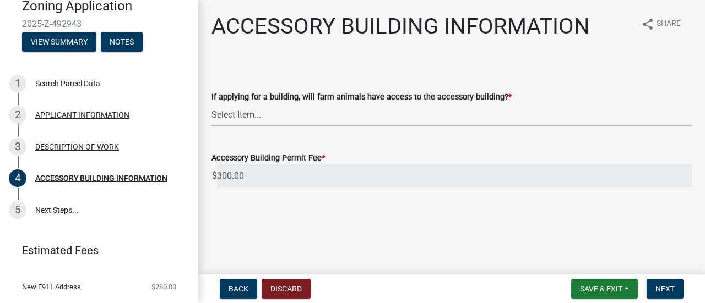
click at [260, 116] on select "Select Item... Yes No" at bounding box center [451, 114] width 480 height 23
click at [211, 103] on select "Select Item... Yes No" at bounding box center [451, 114] width 480 height 23
select select "88703b1b-78c7-4d2b-862c-09a913535c10"
click at [659, 281] on button "Next" at bounding box center [664, 289] width 37 height 20
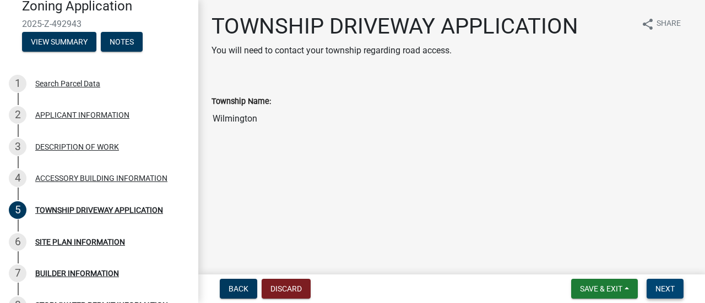
click at [662, 294] on button "Next" at bounding box center [664, 289] width 37 height 20
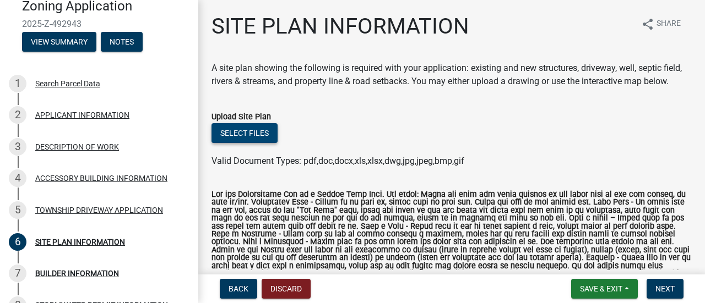
click at [252, 143] on button "Select files" at bounding box center [244, 133] width 66 height 20
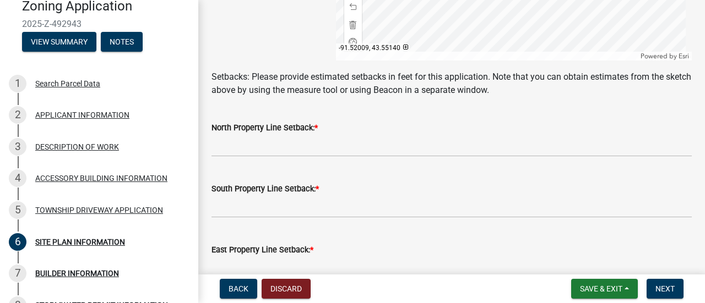
scroll to position [550, 0]
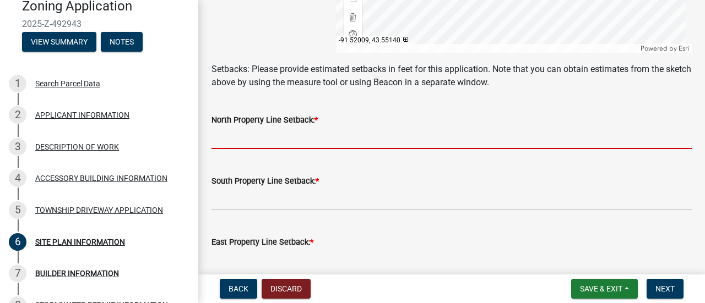
click at [242, 144] on input "text" at bounding box center [451, 138] width 480 height 23
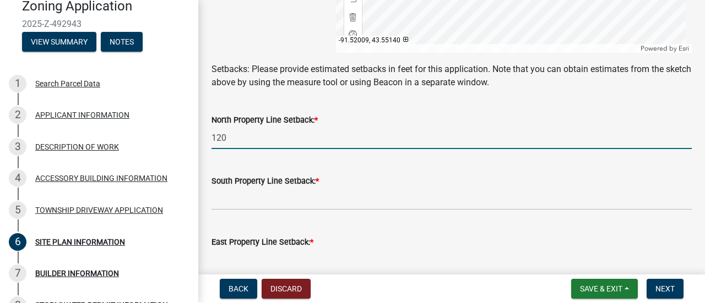
type input "120"
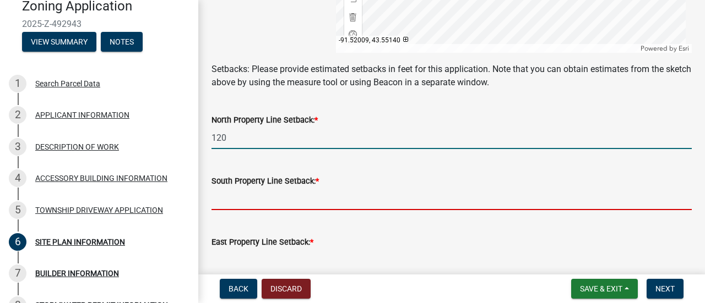
click at [233, 203] on input "text" at bounding box center [451, 199] width 480 height 23
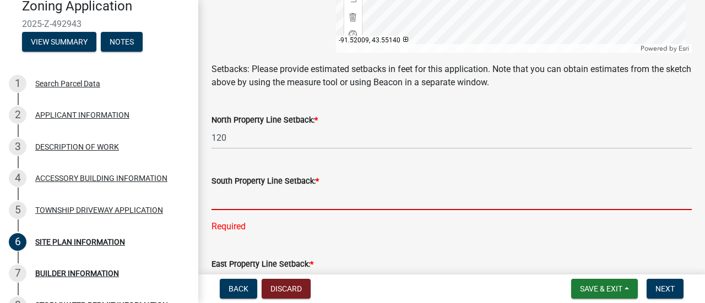
click at [252, 210] on input "text" at bounding box center [451, 199] width 480 height 23
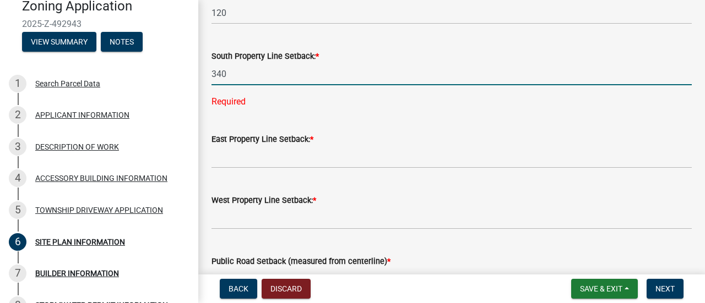
scroll to position [716, 0]
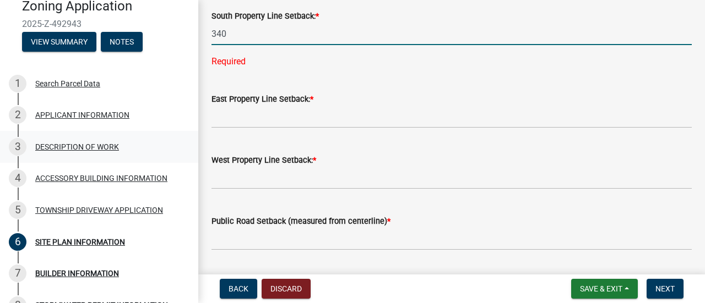
type input "340"
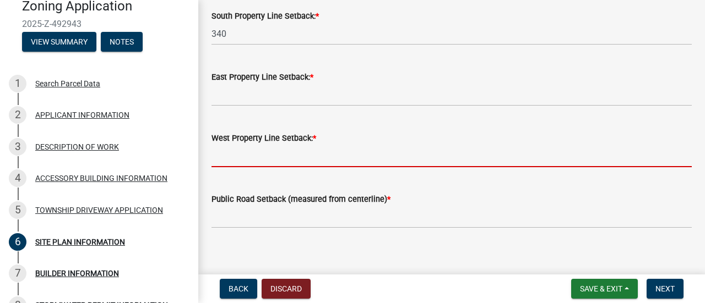
click at [258, 163] on input "text" at bounding box center [451, 156] width 480 height 23
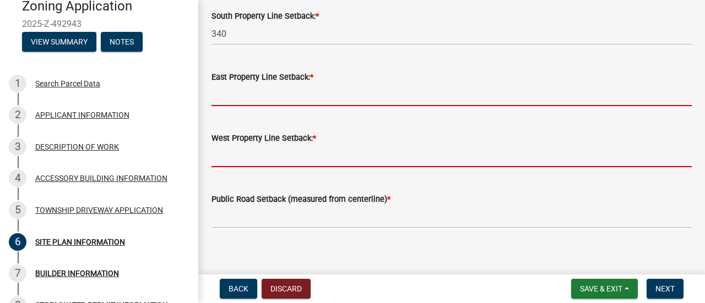
click at [246, 105] on input "text" at bounding box center [451, 95] width 480 height 23
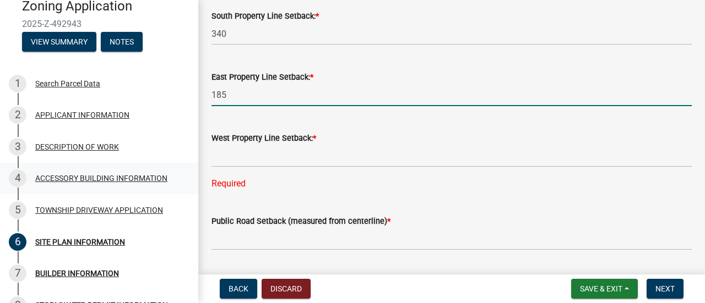
type input "185"
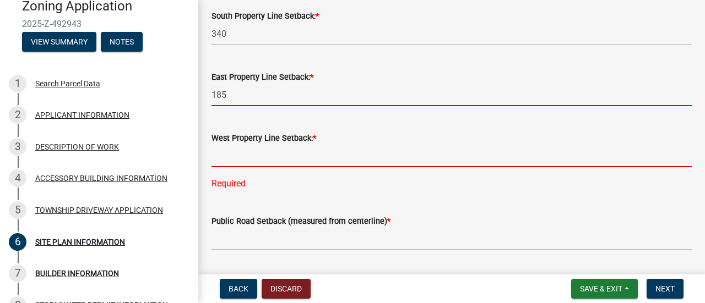
click at [240, 166] on input "text" at bounding box center [451, 156] width 480 height 23
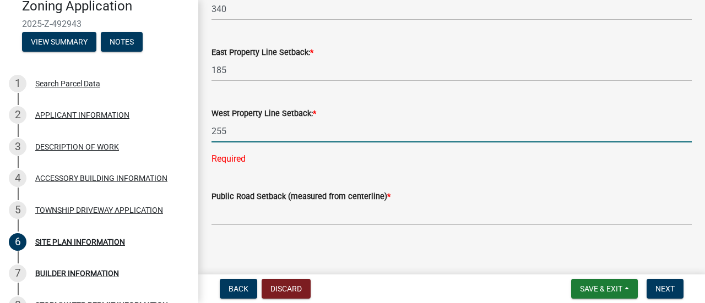
scroll to position [754, 0]
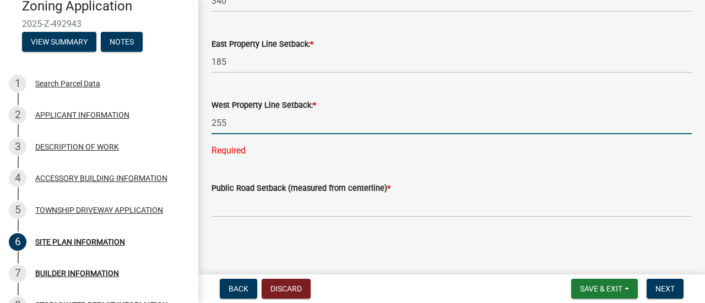
type input "255"
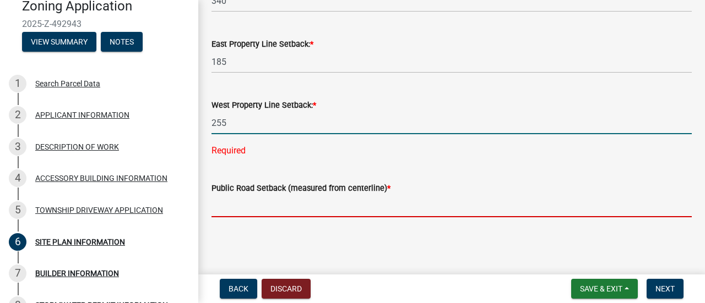
click at [222, 205] on input "text" at bounding box center [451, 206] width 480 height 23
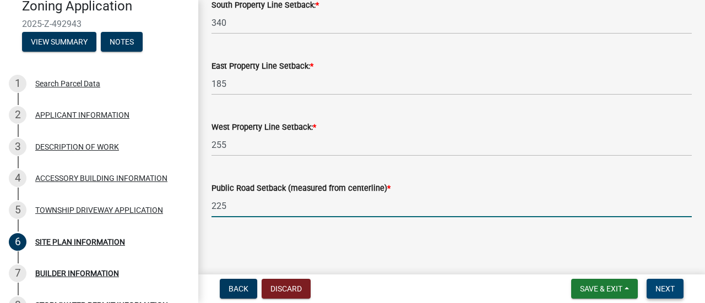
type input "225"
click at [663, 290] on span "Next" at bounding box center [664, 289] width 19 height 9
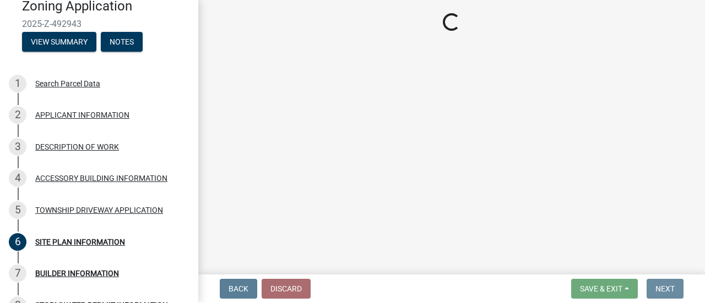
scroll to position [0, 0]
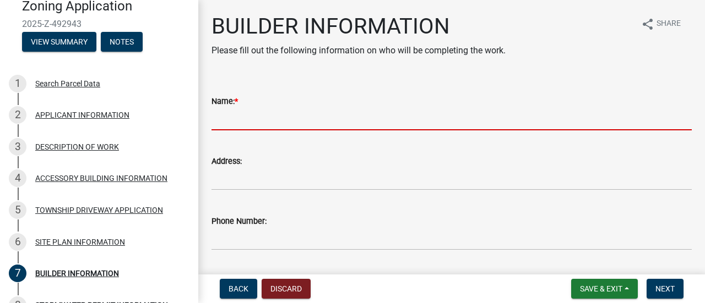
click at [226, 126] on input "Name: *" at bounding box center [451, 119] width 480 height 23
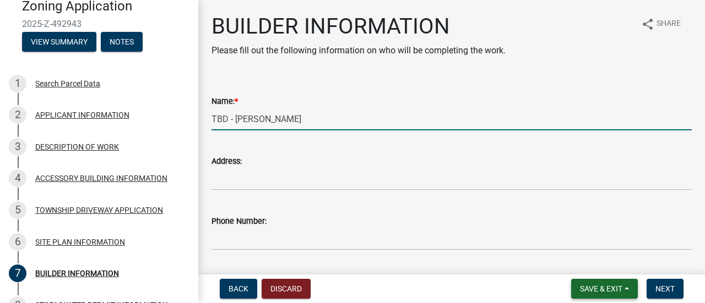
type input "TBD - [PERSON_NAME]"
click at [622, 285] on button "Save & Exit" at bounding box center [604, 289] width 67 height 20
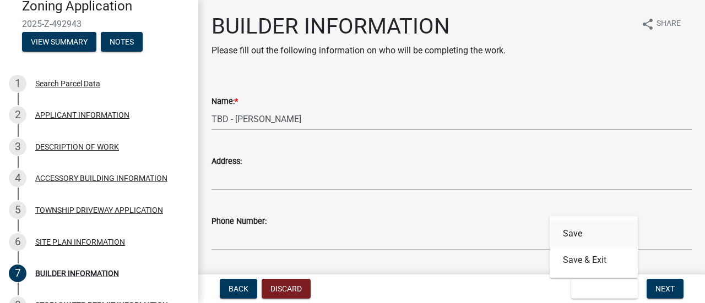
click at [598, 232] on button "Save" at bounding box center [593, 234] width 88 height 26
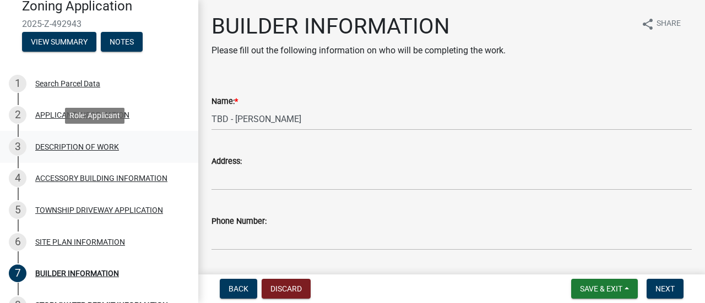
click at [76, 145] on div "DESCRIPTION OF WORK" at bounding box center [77, 147] width 84 height 8
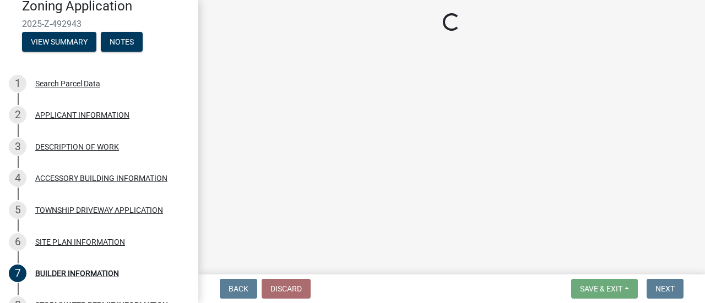
select select "b3a6beee-04a6-4ced-bc5d-3a63bafb7701"
select select "7ca7611f-bb22-4a3d-a5f1-f2c7569c6a0f"
select select "e929572a-d3c1-4656-a5cb-745867c8f3e2"
select select "4bd12ca6-4a20-42a0-933f-fd6ef7b65674"
select select "64518658-e4c7-4c4c-83c2-6b721db56189"
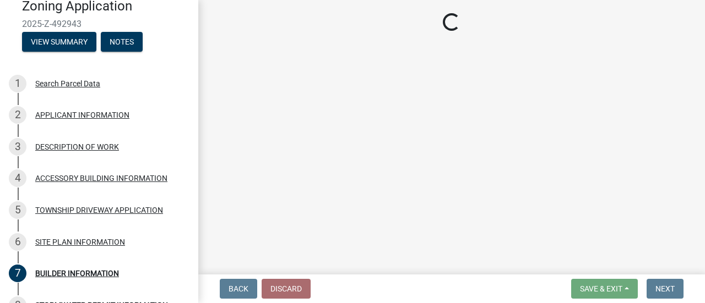
select select "c0af4bca-2ac9-43a4-954a-b6dfd2bb8fae"
select select "9be9e7d3-9e70-4da3-86bf-a1318ba5310f"
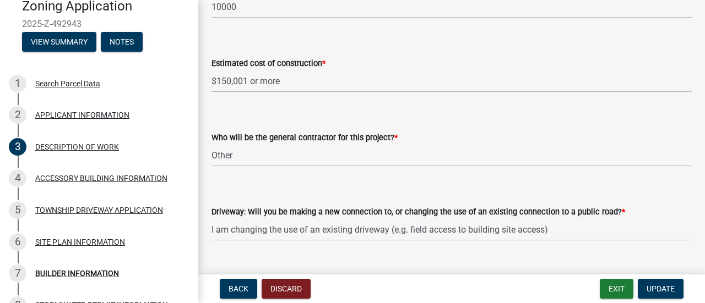
scroll to position [606, 0]
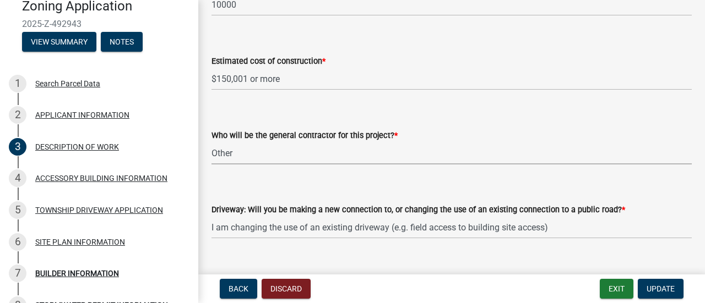
click at [276, 160] on select "Select Item... Myself Other" at bounding box center [451, 153] width 480 height 23
click at [211, 143] on select "Select Item... Myself Other" at bounding box center [451, 153] width 480 height 23
select select "07ce3bd5-44c8-48c7-a7da-ecbfde3ea753"
click at [656, 288] on span "Update" at bounding box center [660, 289] width 28 height 9
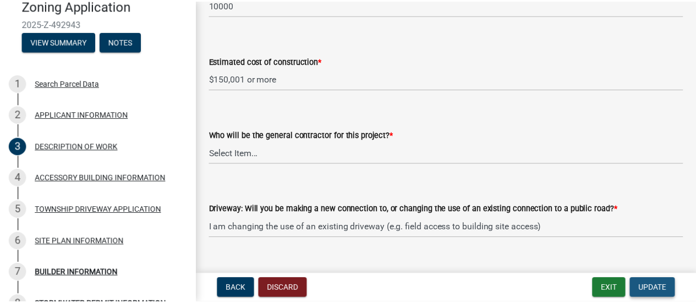
scroll to position [0, 0]
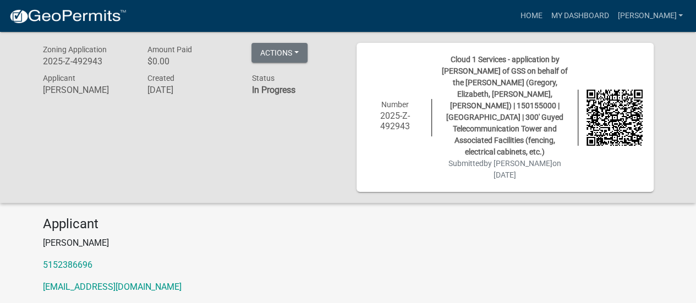
click at [608, 244] on div "Applicant [PERSON_NAME] 5152386696 [EMAIL_ADDRESS][DOMAIN_NAME]" at bounding box center [349, 259] width 628 height 86
click at [450, 219] on h4 "Applicant" at bounding box center [348, 224] width 611 height 16
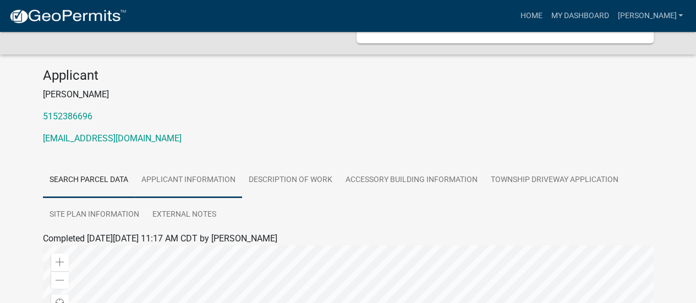
scroll to position [165, 0]
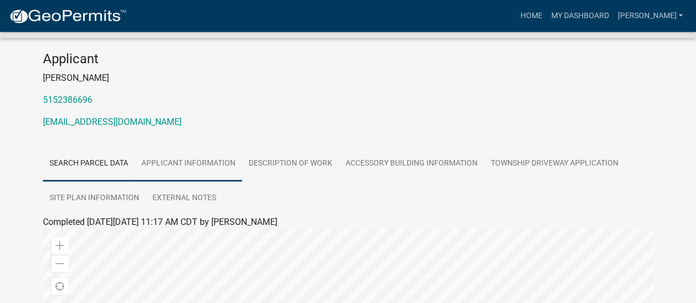
click at [167, 151] on link "APPLICANT INFORMATION" at bounding box center [188, 163] width 107 height 35
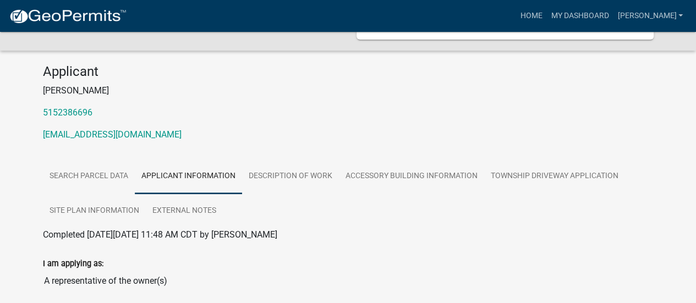
scroll to position [90, 0]
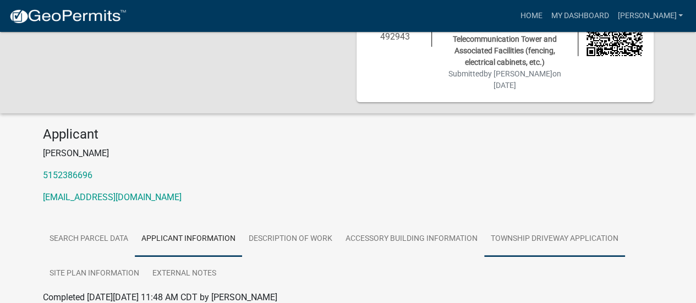
click at [530, 228] on link "TOWNSHIP DRIVEWAY APPLICATION" at bounding box center [554, 239] width 141 height 35
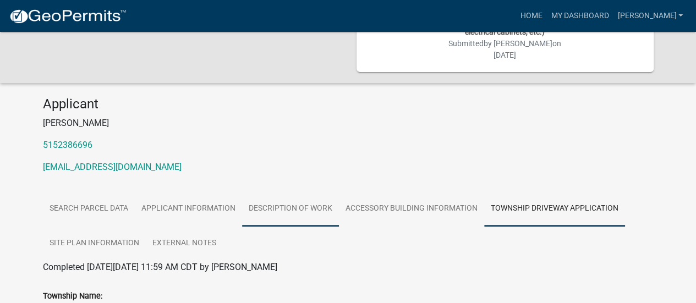
scroll to position [185, 0]
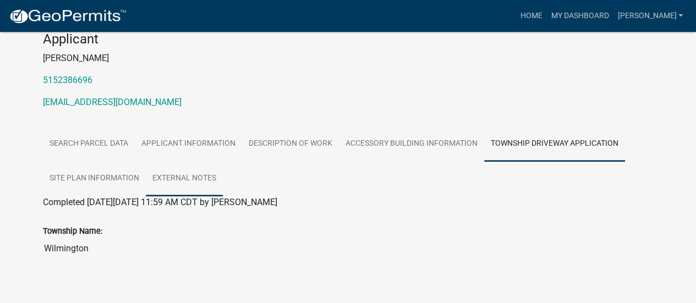
click at [175, 167] on link "External Notes" at bounding box center [184, 178] width 77 height 35
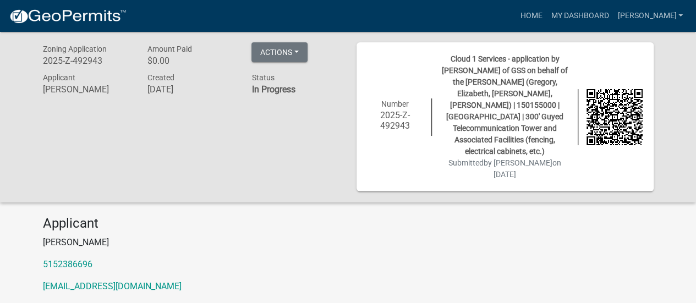
scroll to position [0, 0]
click at [65, 56] on h6 "2025-Z-492943" at bounding box center [87, 61] width 88 height 10
click at [278, 51] on button "Actions" at bounding box center [280, 53] width 56 height 20
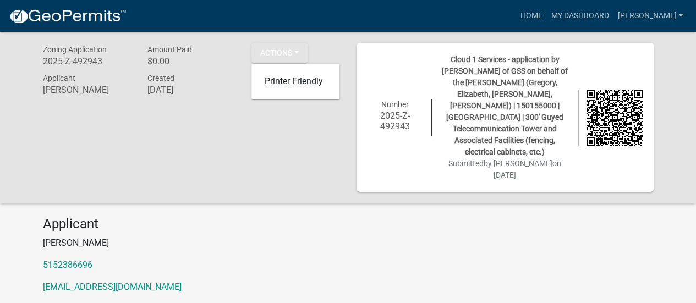
click at [386, 238] on p "[PERSON_NAME]" at bounding box center [348, 243] width 611 height 13
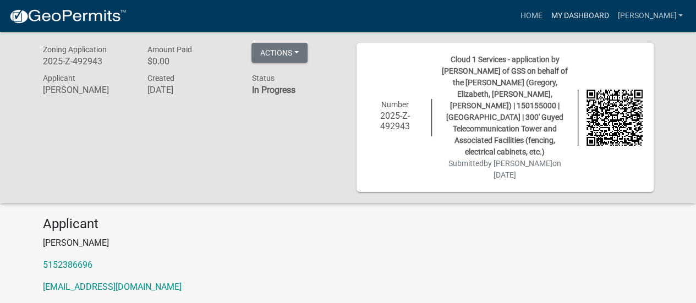
click at [576, 18] on link "My Dashboard" at bounding box center [580, 16] width 67 height 21
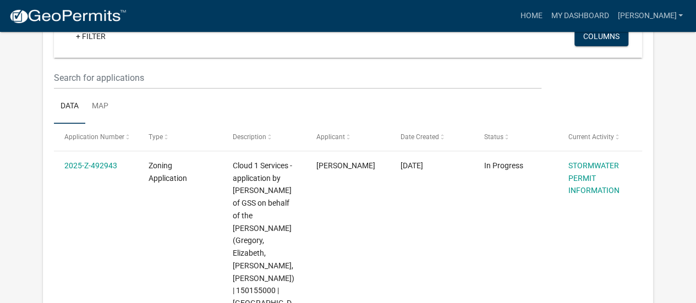
scroll to position [165, 0]
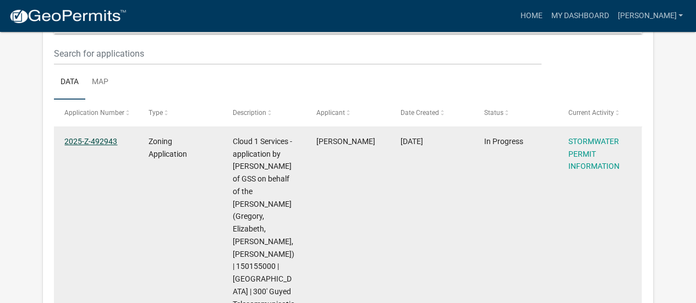
click at [102, 138] on link "2025-Z-492943" at bounding box center [90, 141] width 53 height 9
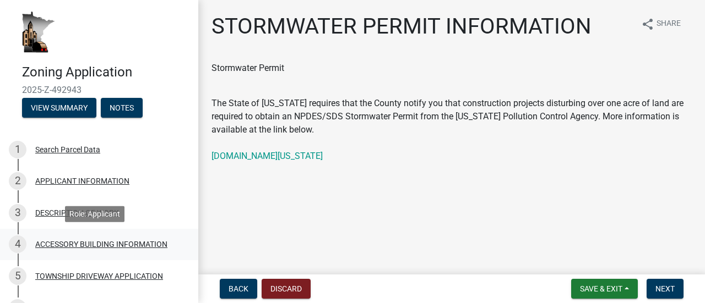
click at [66, 243] on div "ACCESSORY BUILDING INFORMATION" at bounding box center [101, 245] width 132 height 8
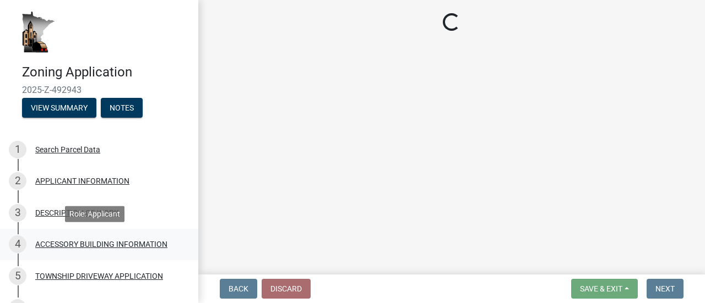
select select "88703b1b-78c7-4d2b-862c-09a913535c10"
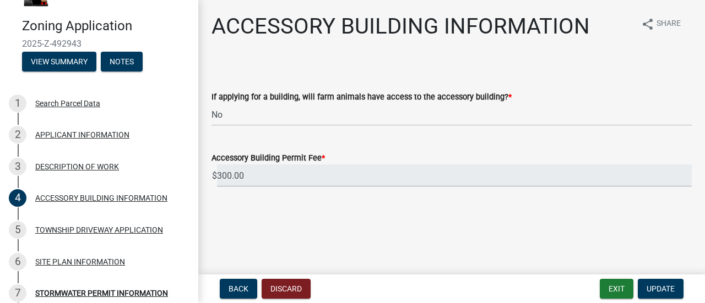
scroll to position [110, 0]
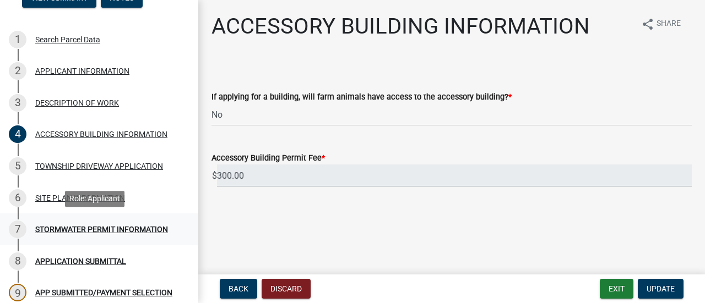
click at [57, 227] on div "STORMWATER PERMIT INFORMATION" at bounding box center [101, 230] width 133 height 8
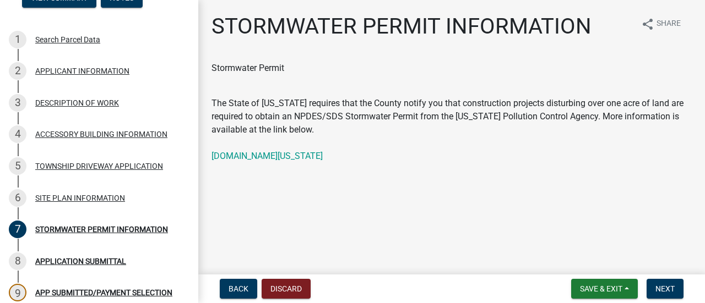
click at [405, 225] on main "STORMWATER PERMIT INFORMATION share Share Stormwater Permit The State of [US_ST…" at bounding box center [451, 135] width 506 height 270
click at [339, 82] on p "Stormwater Permit" at bounding box center [451, 75] width 480 height 26
